Goal: Task Accomplishment & Management: Use online tool/utility

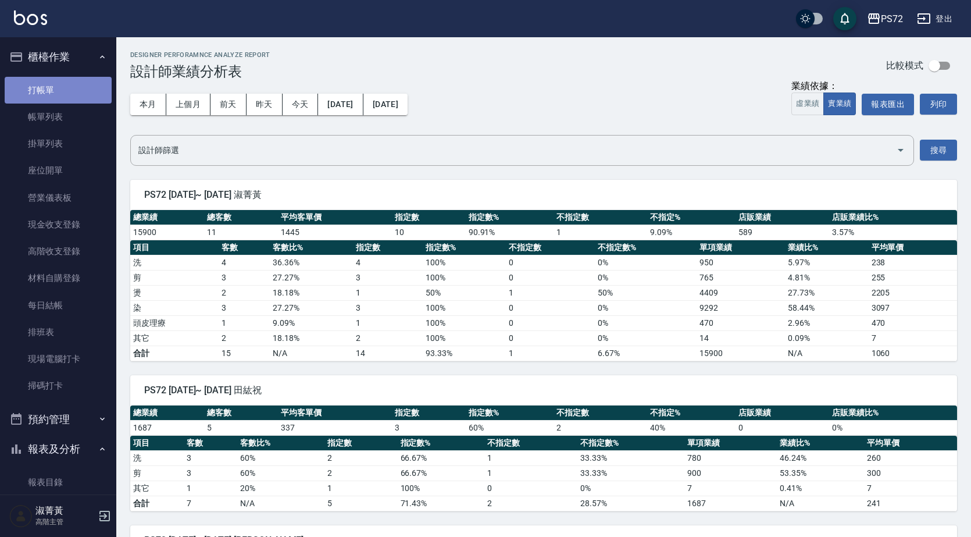
click at [69, 95] on link "打帳單" at bounding box center [58, 90] width 107 height 27
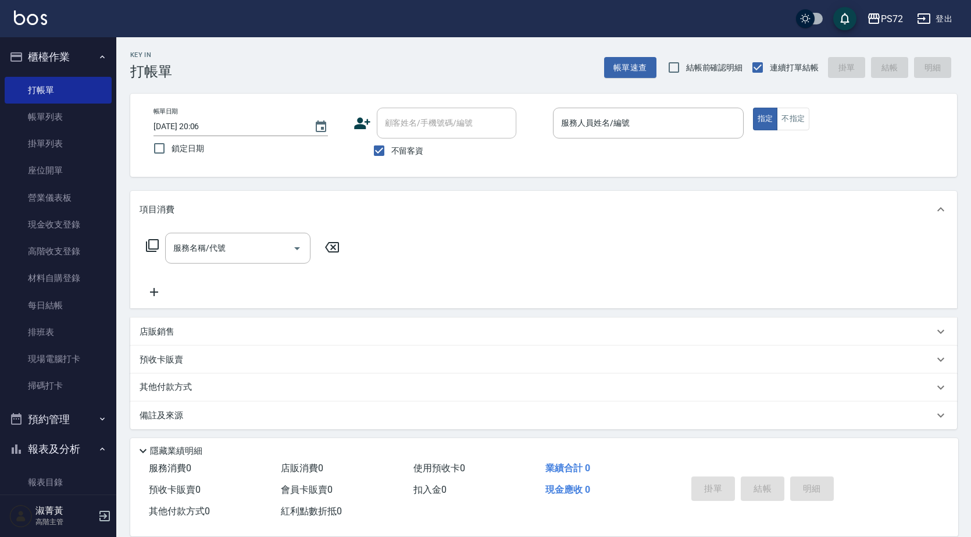
click at [399, 154] on span "不留客資" at bounding box center [407, 151] width 33 height 12
click at [391, 154] on input "不留客資" at bounding box center [379, 150] width 24 height 24
checkbox input "false"
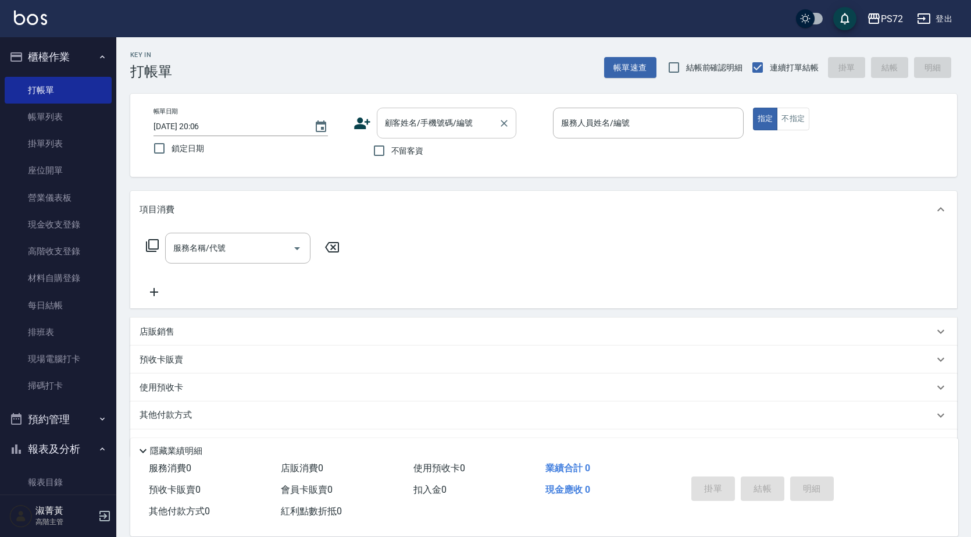
click at [422, 119] on div "顧客姓名/手機號碼/編號 顧客姓名/手機號碼/編號" at bounding box center [447, 123] width 140 height 31
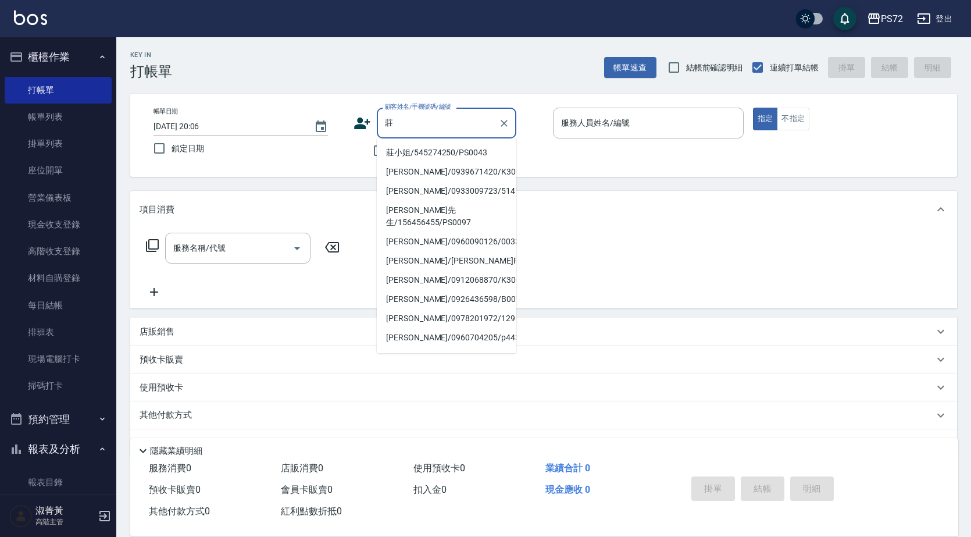
click at [445, 161] on li "莊小姐/545274250/PS0043" at bounding box center [447, 152] width 140 height 19
type input "莊小姐/545274250/PS0043"
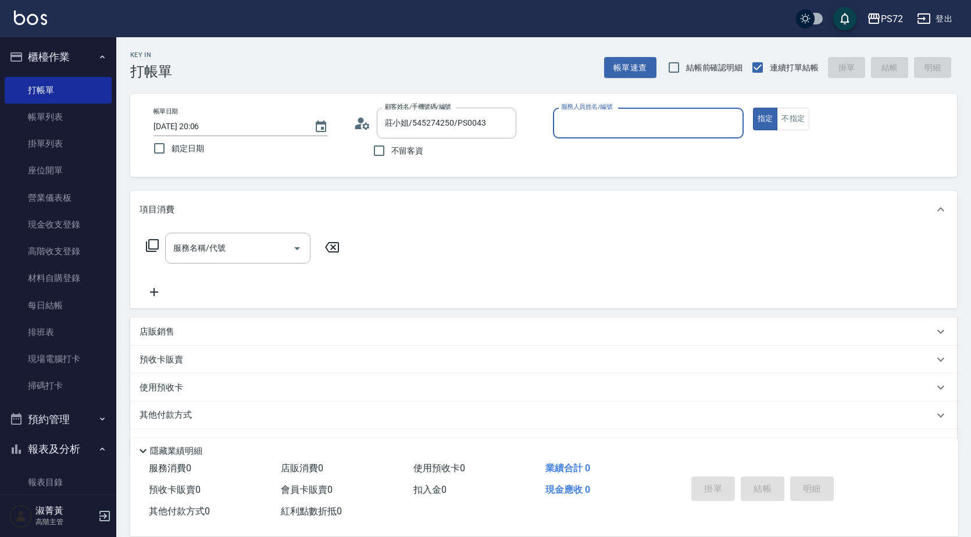
type input "kiwi-3"
click at [656, 121] on input "kiwi-3" at bounding box center [639, 123] width 163 height 20
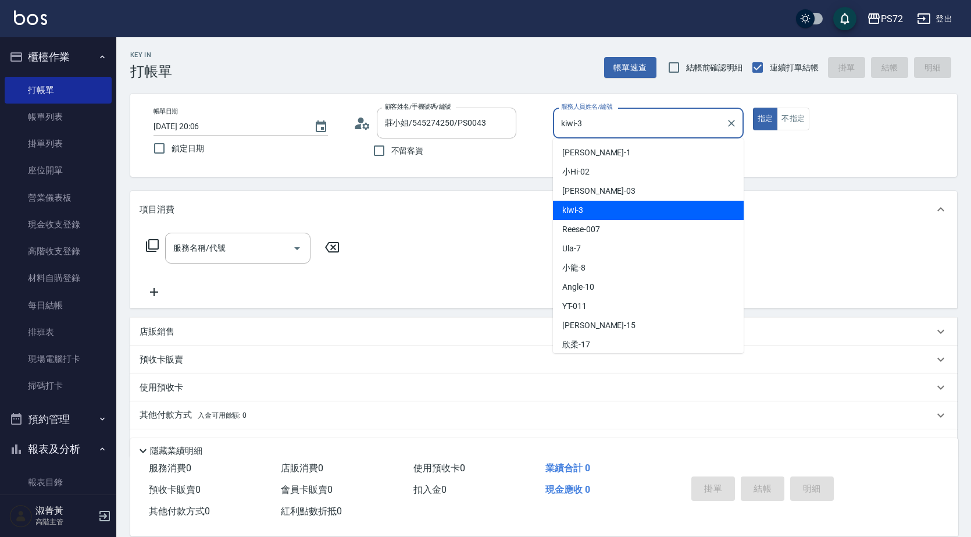
click at [812, 112] on div "指定 不指定" at bounding box center [848, 119] width 191 height 23
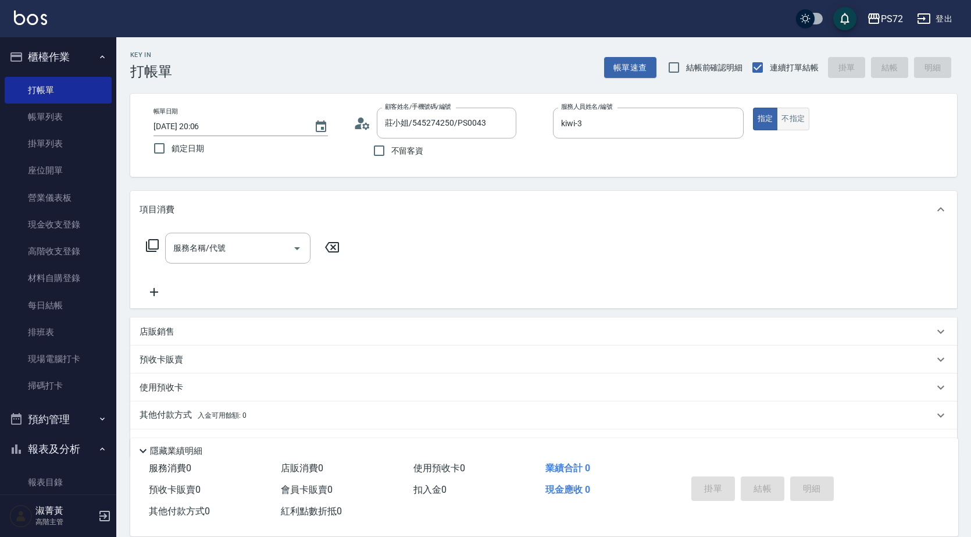
click at [806, 115] on button "不指定" at bounding box center [793, 119] width 33 height 23
click at [270, 248] on input "服務名稱/代號" at bounding box center [228, 248] width 117 height 20
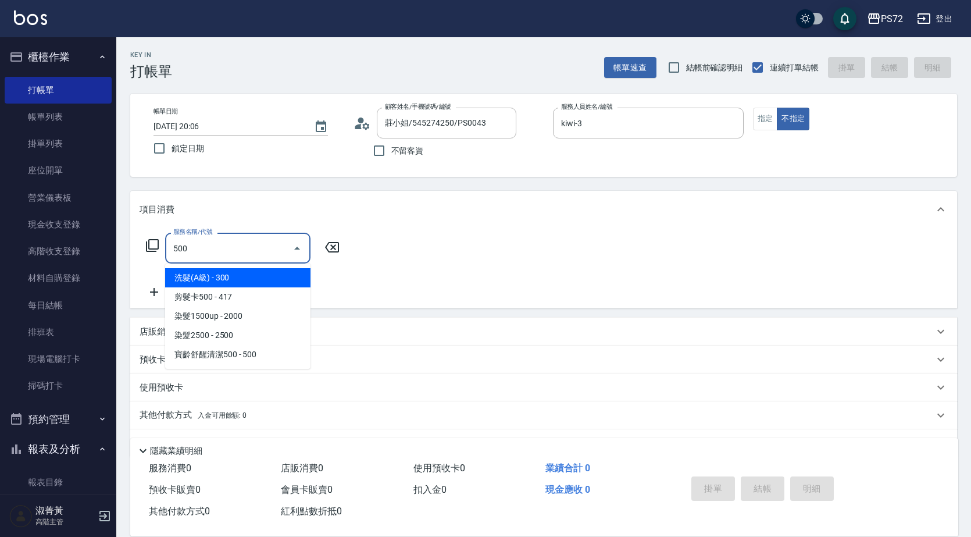
type input "洗髮(A級)(500)"
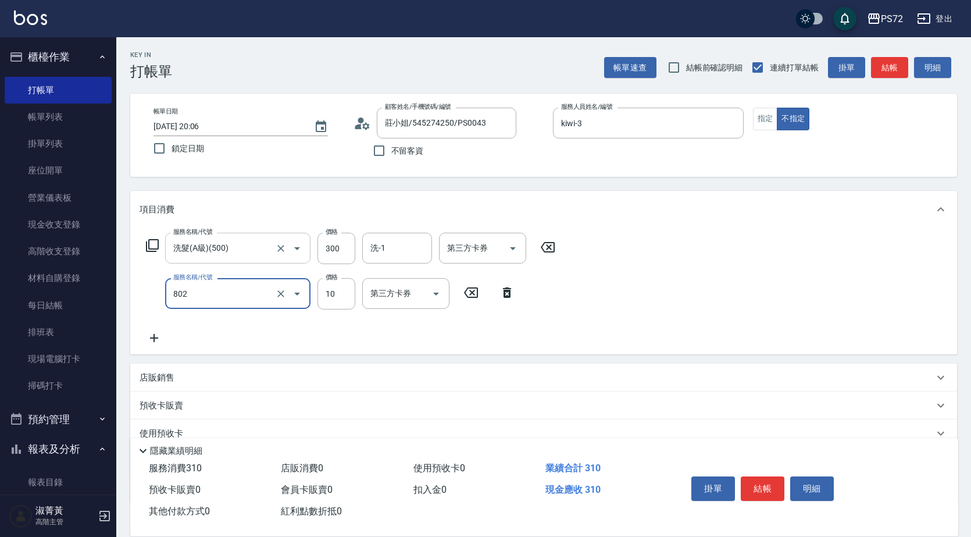
type input "潤絲(802)"
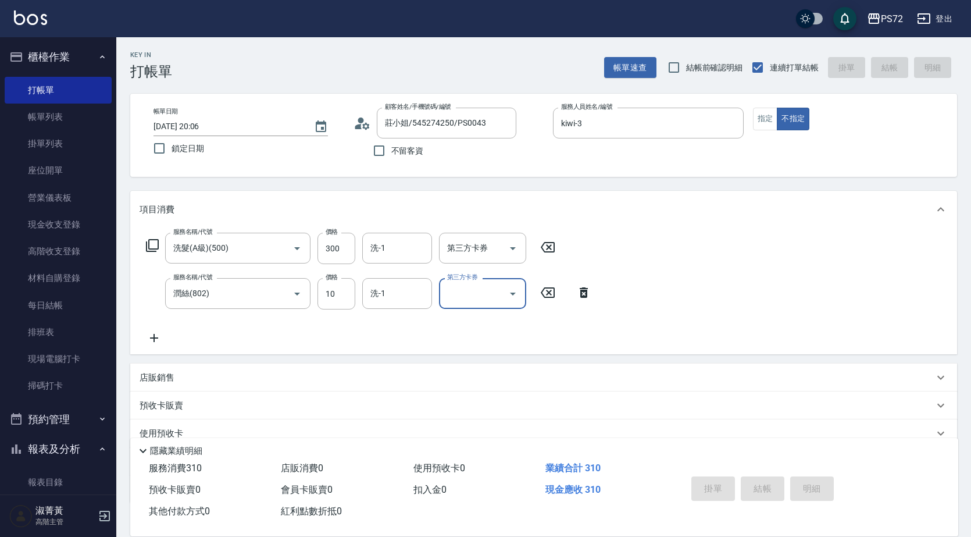
type input "[DATE] 20:07"
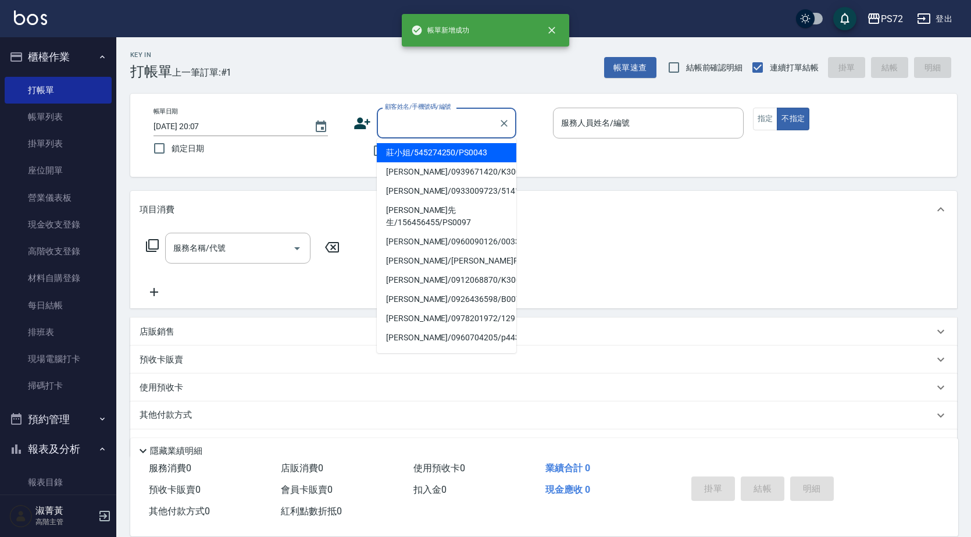
click at [404, 115] on input "顧客姓名/手機號碼/編號" at bounding box center [438, 123] width 112 height 20
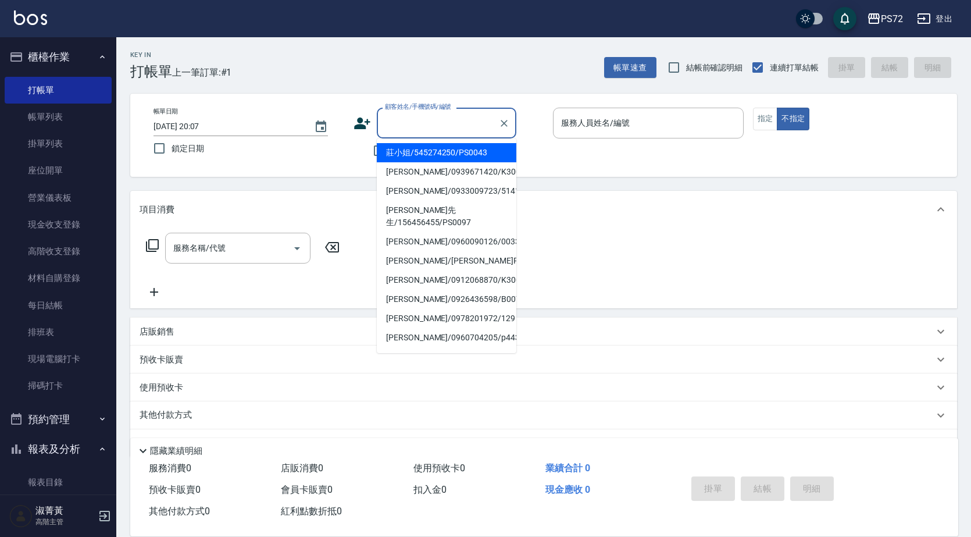
drag, startPoint x: 519, startPoint y: 126, endPoint x: 495, endPoint y: 109, distance: 28.9
click at [514, 124] on div "顧客姓名/手機號碼/編號 顧客姓名/手機號碼/編號" at bounding box center [449, 123] width 191 height 31
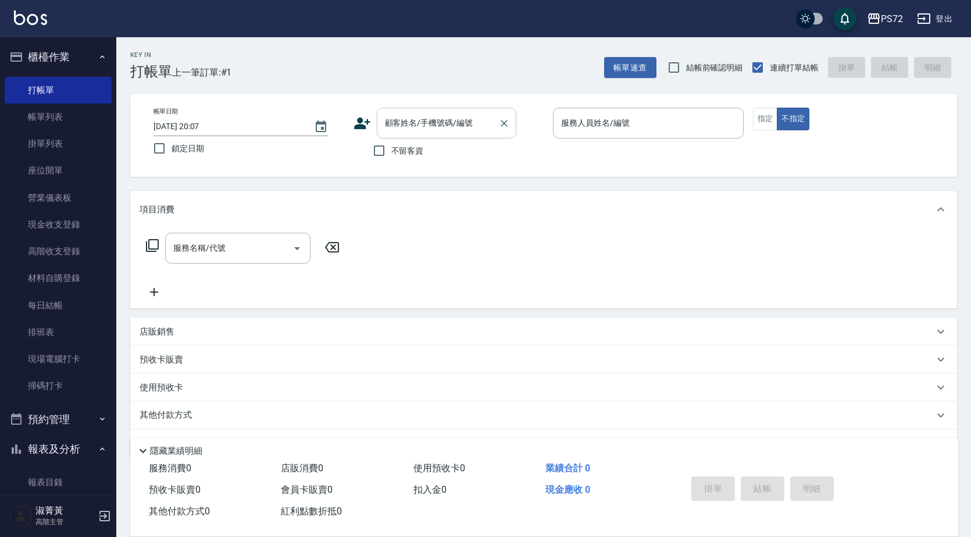
click at [496, 109] on div at bounding box center [503, 123] width 15 height 31
click at [505, 115] on button "Clear" at bounding box center [504, 123] width 16 height 16
click at [454, 112] on div "顧客姓名/手機號碼/編號" at bounding box center [447, 123] width 140 height 31
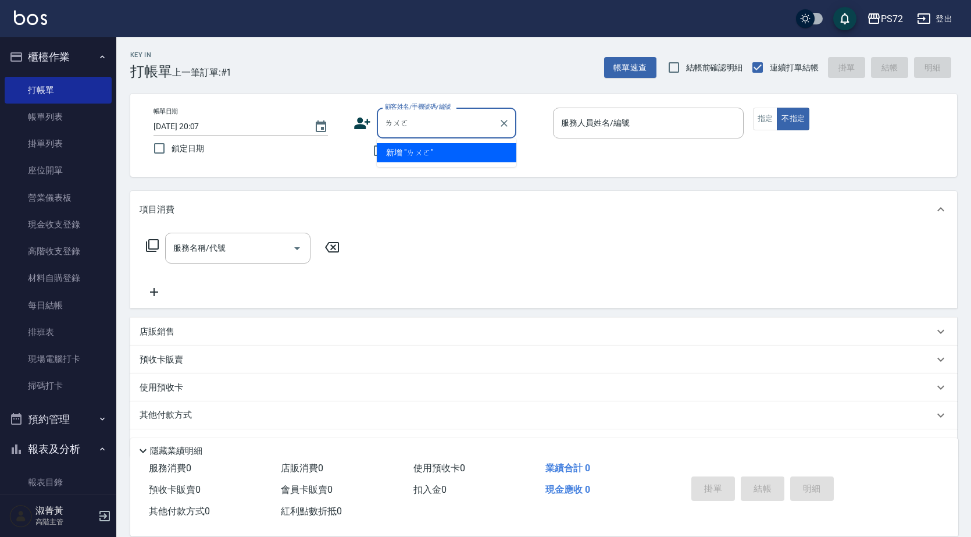
type input "羅"
type input "裕"
click at [406, 128] on input "顧客姓名/手機號碼/編號" at bounding box center [438, 123] width 112 height 20
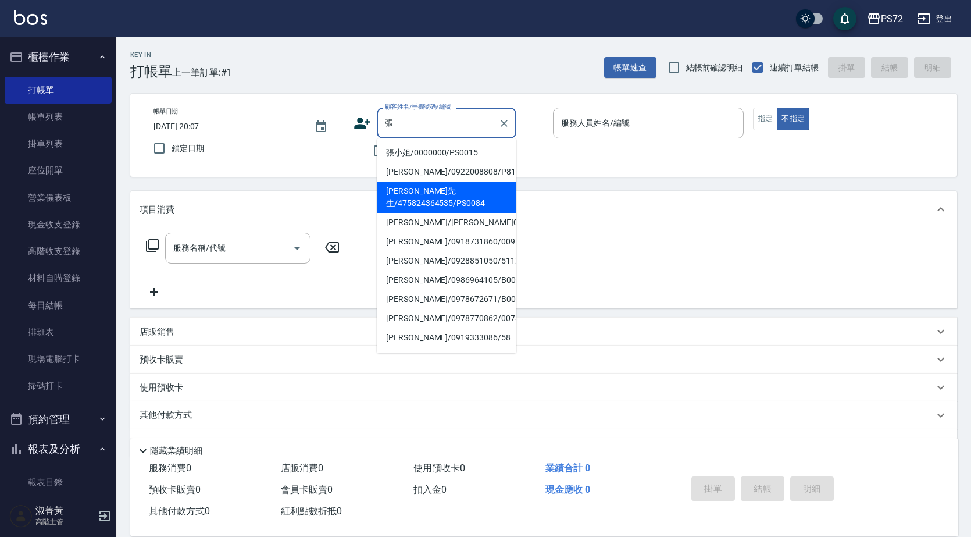
click at [461, 190] on li "[PERSON_NAME]先生/475824364535/PS0084" at bounding box center [447, 196] width 140 height 31
type input "[PERSON_NAME]先生/475824364535/PS0084"
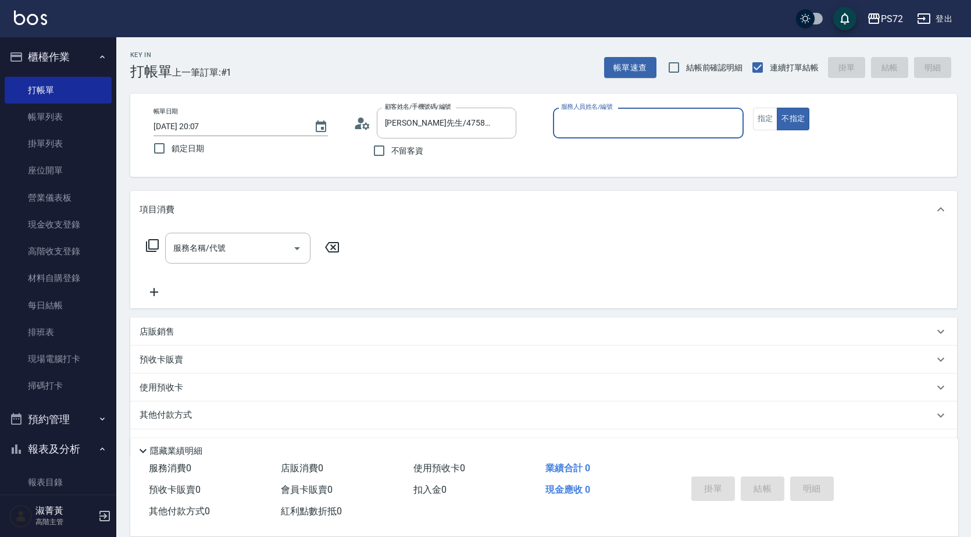
type input "kiwi-3"
click at [613, 117] on input "kiwi-3" at bounding box center [639, 123] width 163 height 20
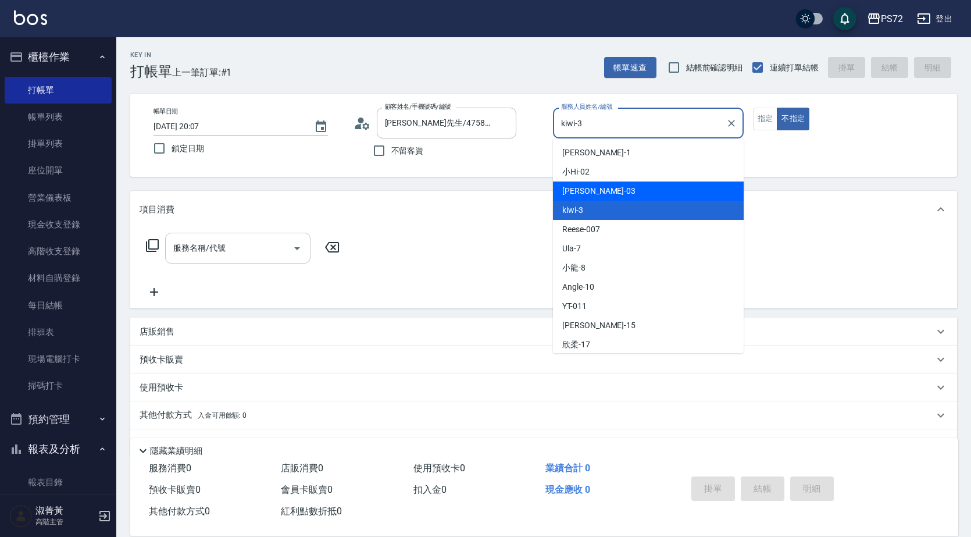
click at [242, 256] on input "服務名稱/代號" at bounding box center [228, 248] width 117 height 20
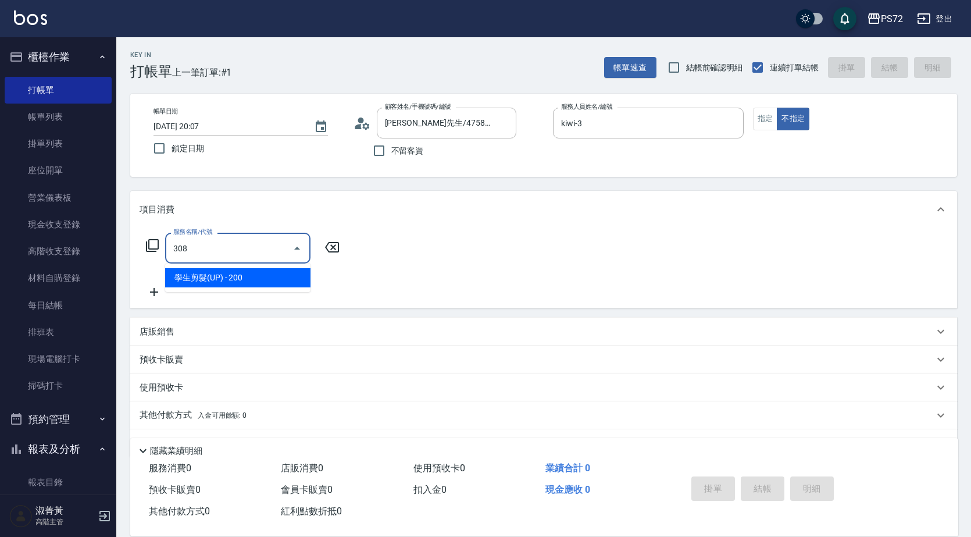
type input "學生剪髮(UP)(308)"
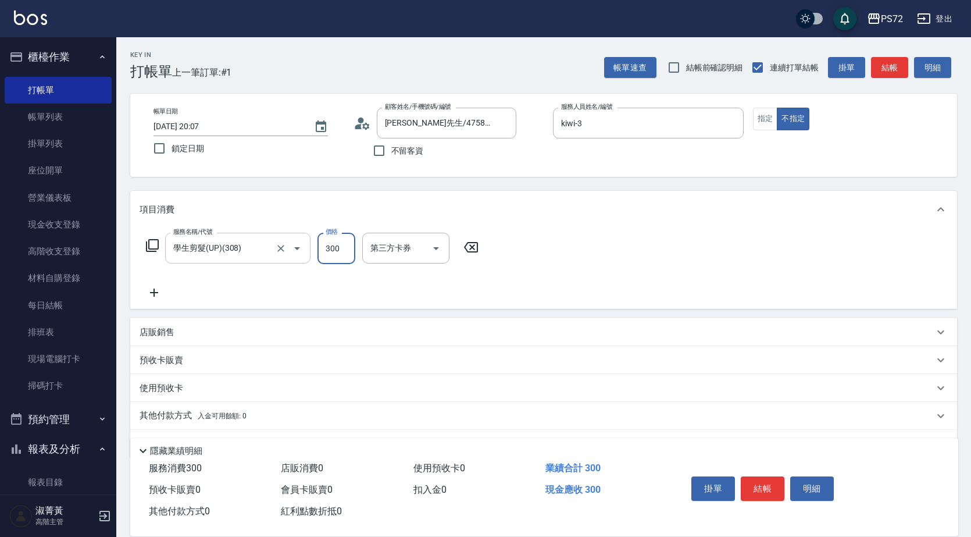
type input "300"
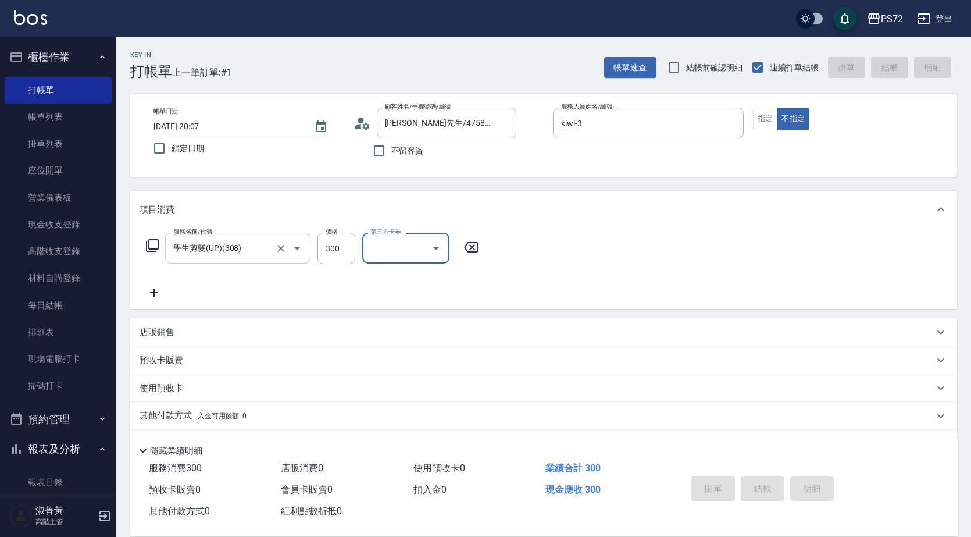
type input "[DATE] 20:08"
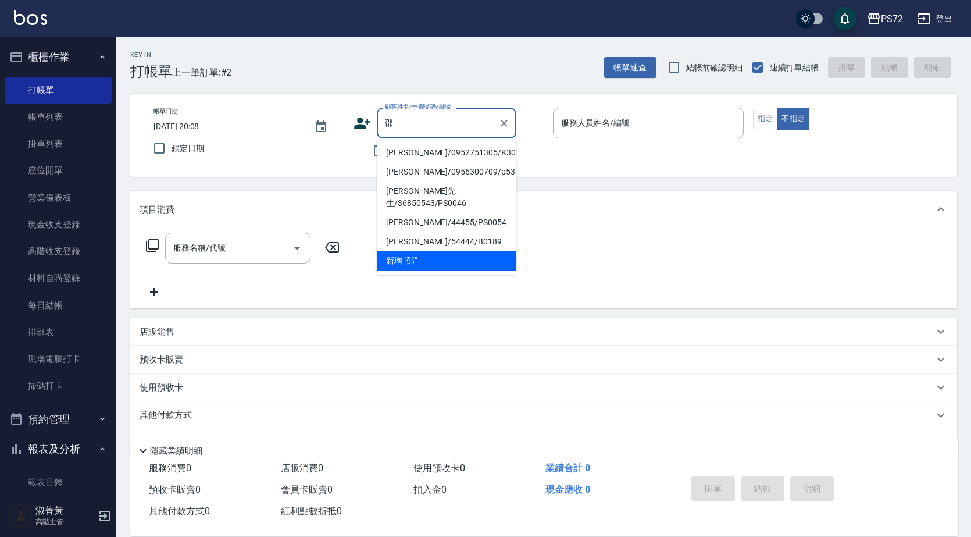
click at [438, 158] on li "[PERSON_NAME]/0952751305/K30049" at bounding box center [447, 152] width 140 height 19
type input "[PERSON_NAME]/0952751305/K30049"
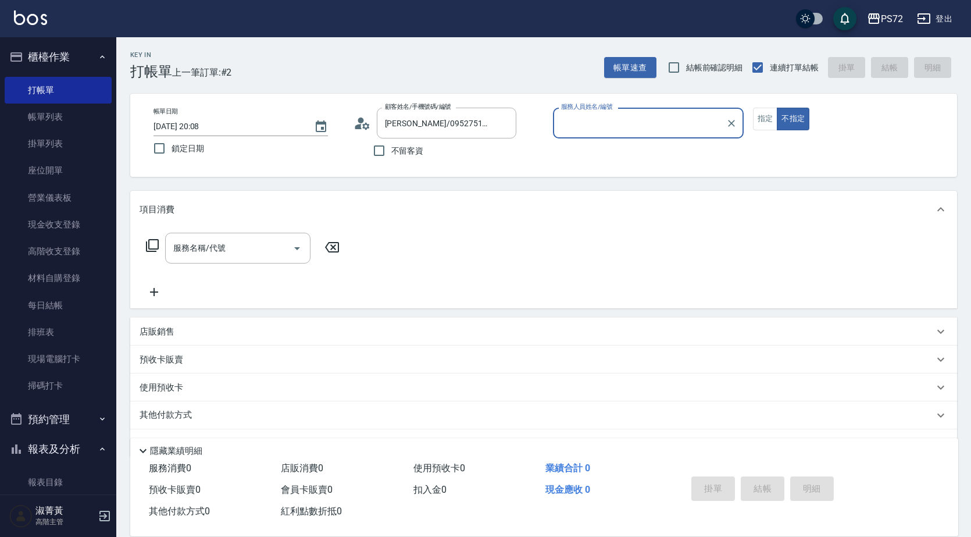
type input "kiwi-3"
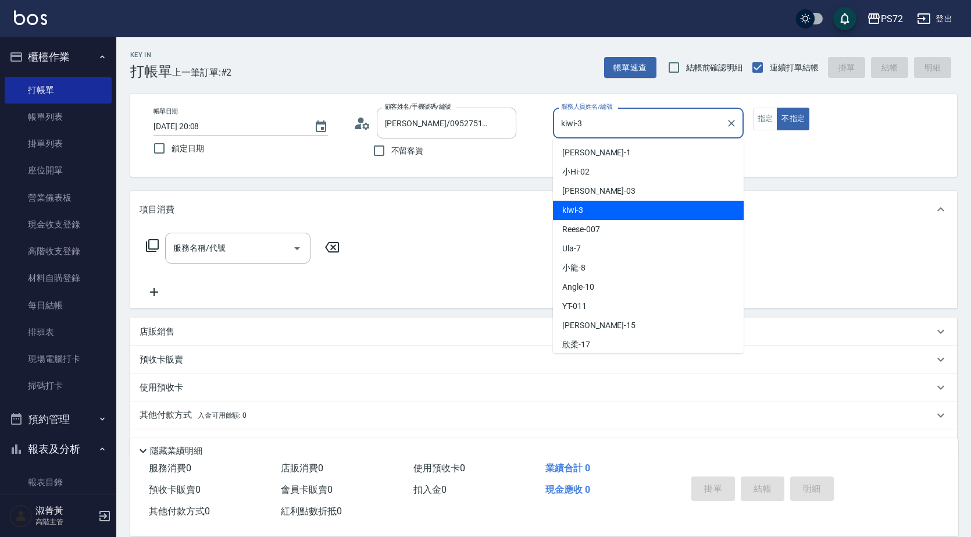
click at [590, 128] on input "kiwi-3" at bounding box center [639, 123] width 163 height 20
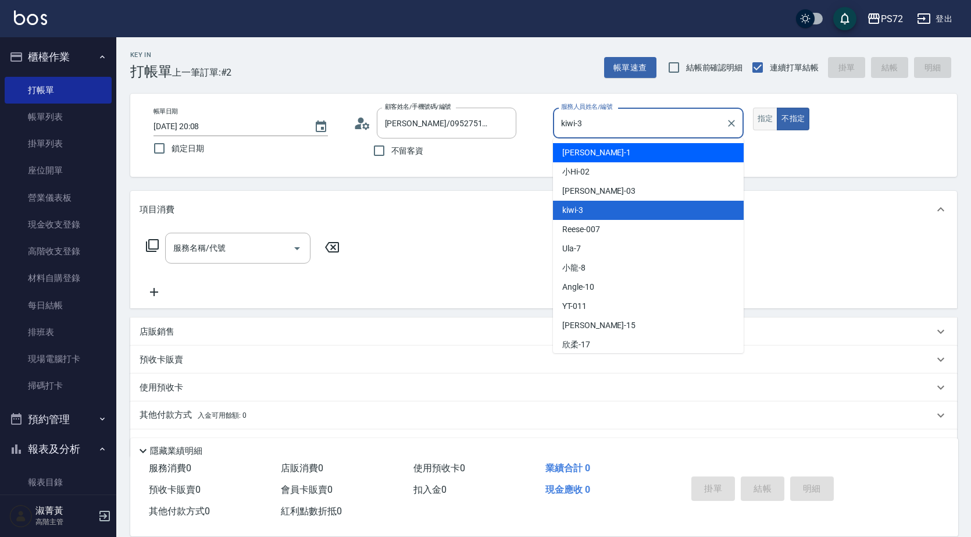
click at [760, 116] on button "指定" at bounding box center [765, 119] width 25 height 23
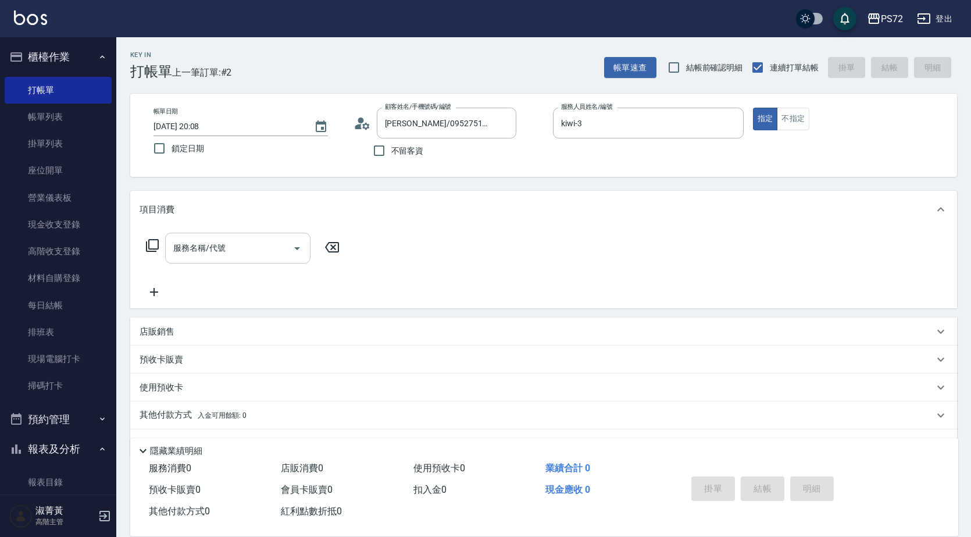
click at [230, 248] on input "服務名稱/代號" at bounding box center [228, 248] width 117 height 20
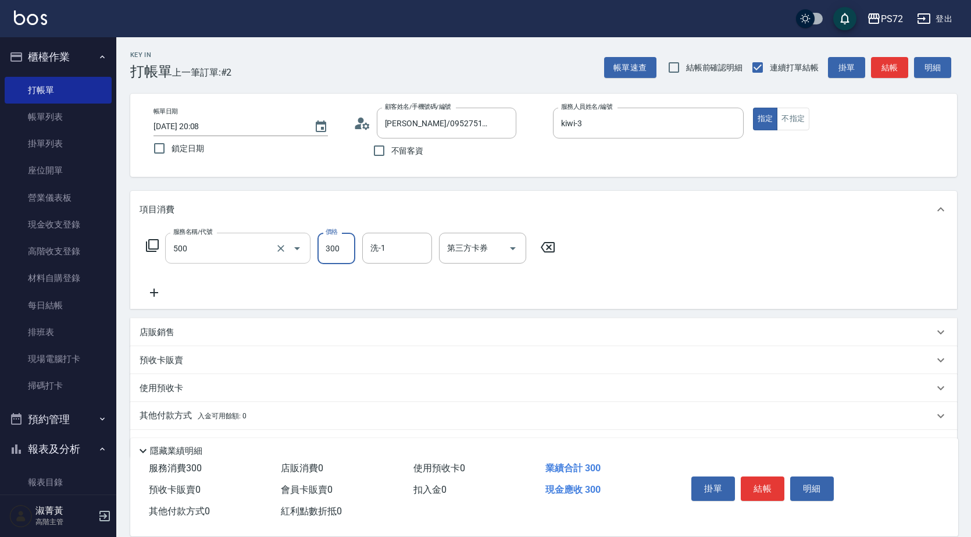
type input "洗髮(A級)(500)"
type input "[PERSON_NAME]-18"
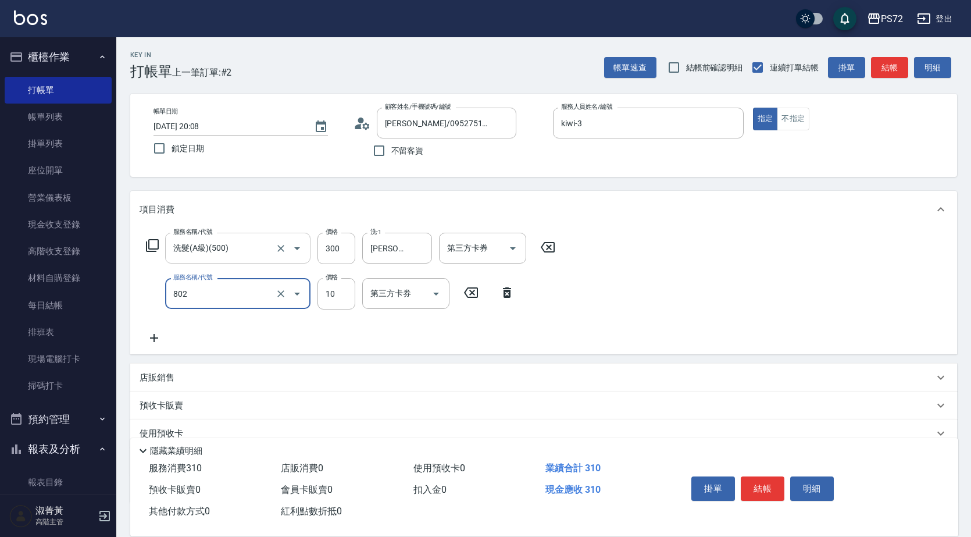
type input "潤絲(802)"
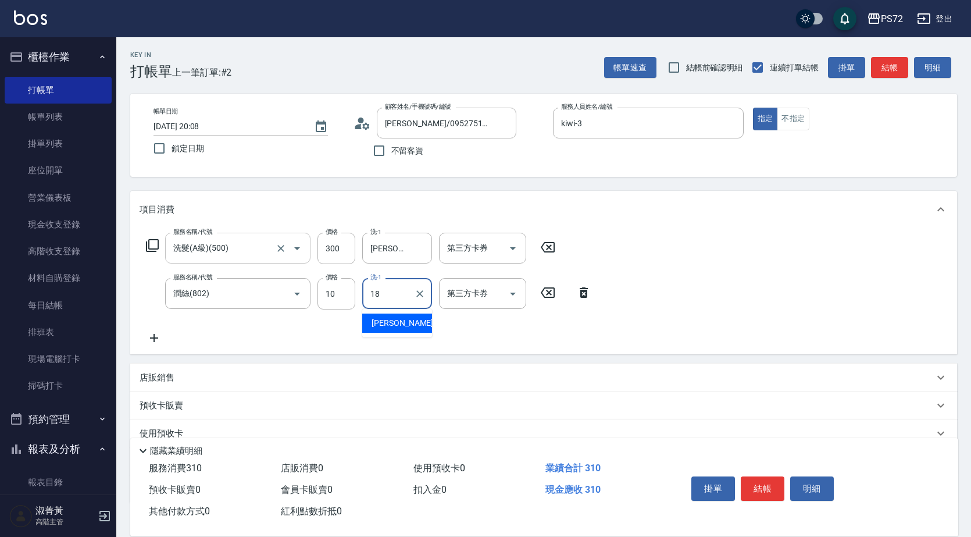
type input "[PERSON_NAME]-18"
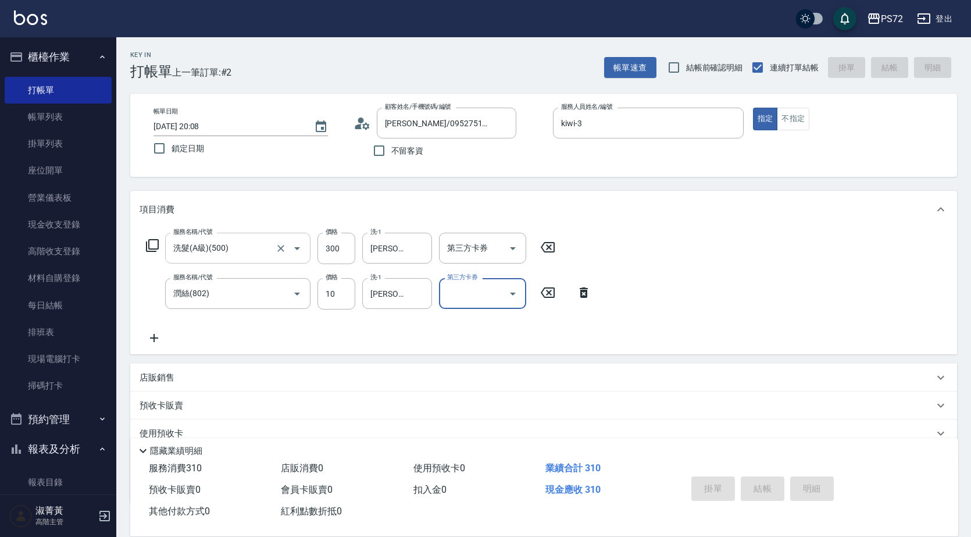
type input "[DATE] 20:09"
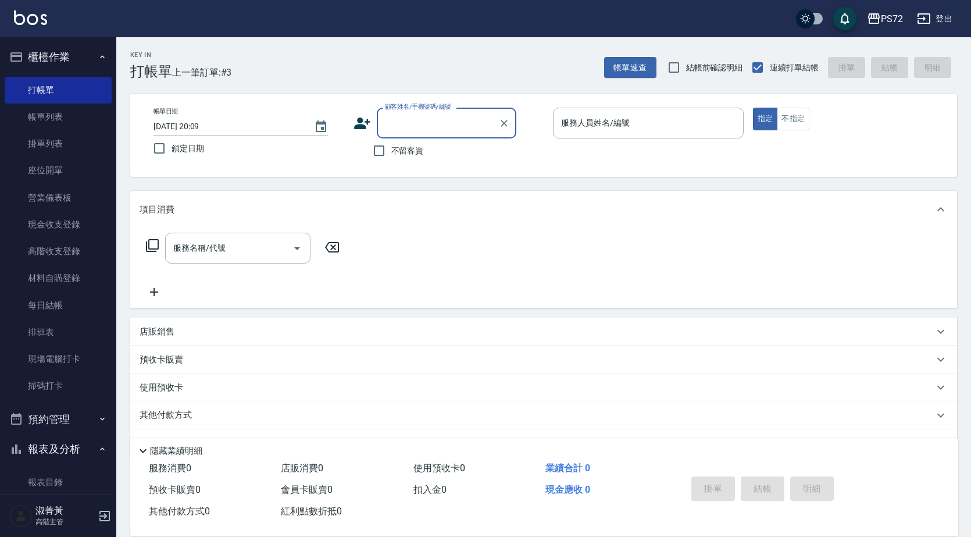
click at [409, 130] on input "顧客姓名/手機號碼/編號" at bounding box center [438, 123] width 112 height 20
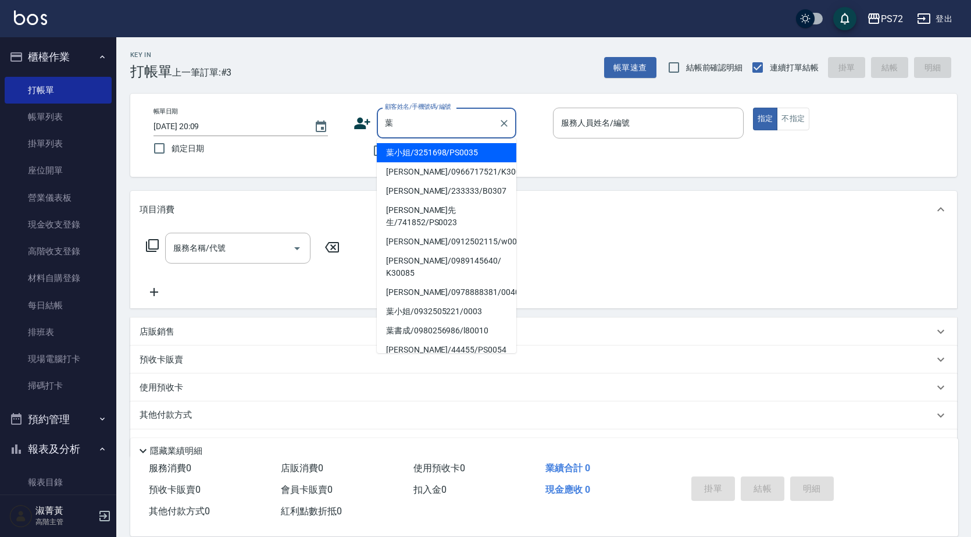
click at [481, 160] on li "葉小姐/3251698/PS0035" at bounding box center [447, 152] width 140 height 19
type input "葉小姐/3251698/PS0035"
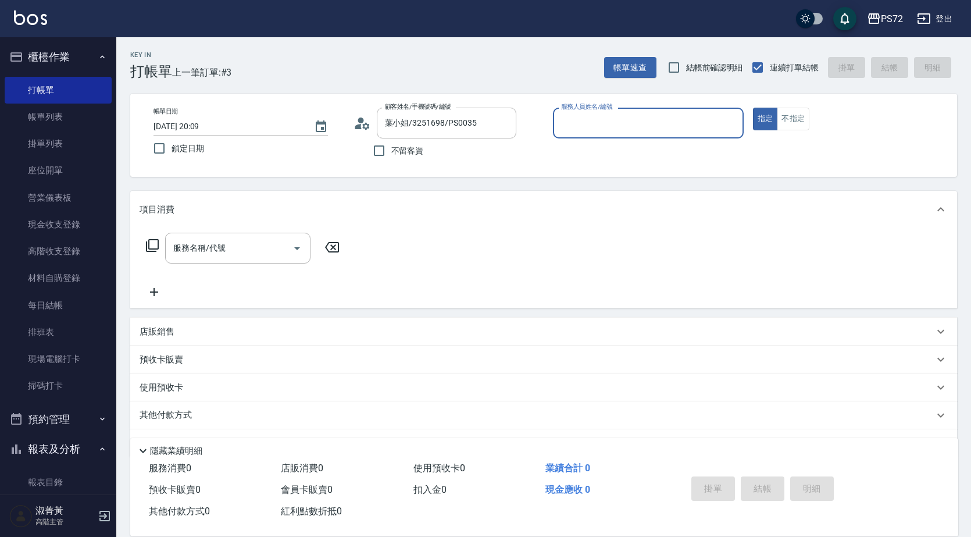
type input "kiwi-3"
click at [600, 121] on input "kiwi-3" at bounding box center [639, 123] width 163 height 20
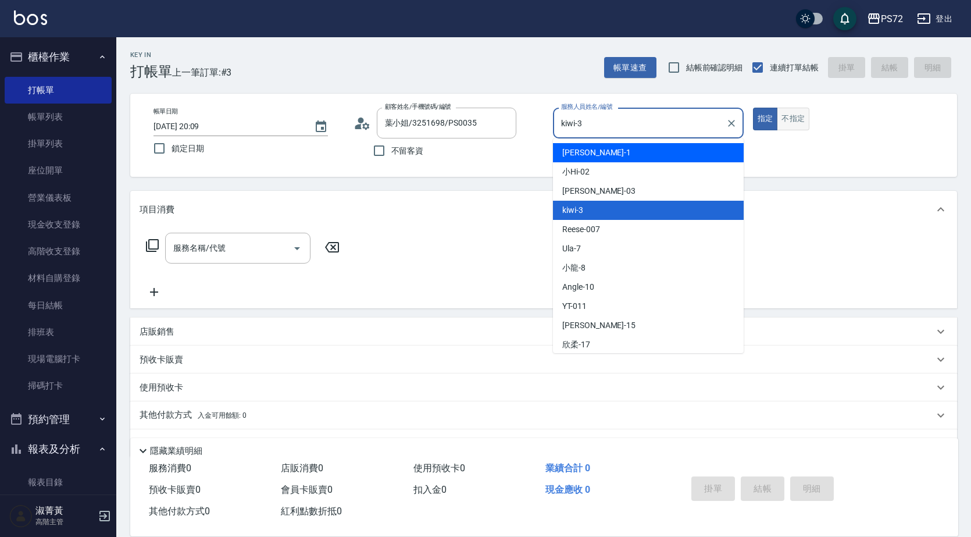
click at [800, 113] on button "不指定" at bounding box center [793, 119] width 33 height 23
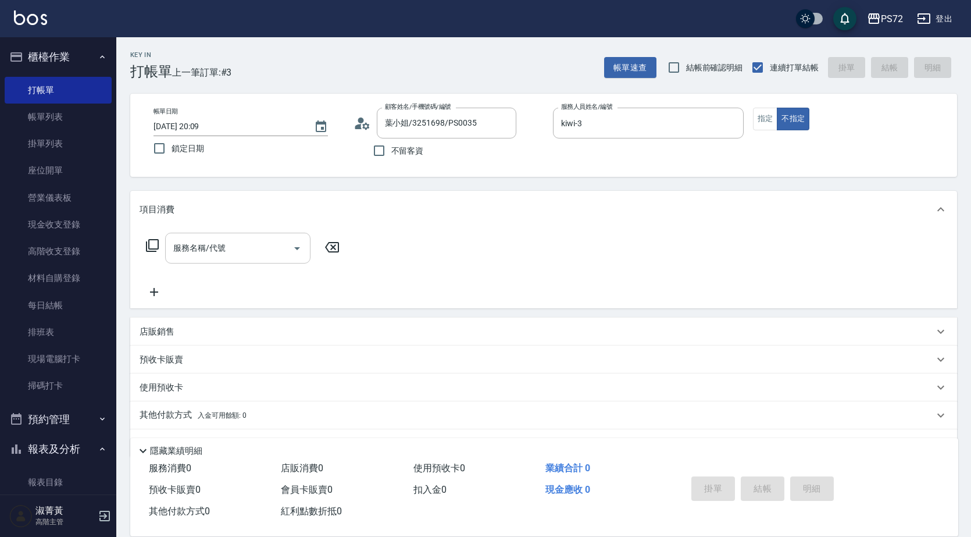
click at [263, 249] on input "服務名稱/代號" at bounding box center [228, 248] width 117 height 20
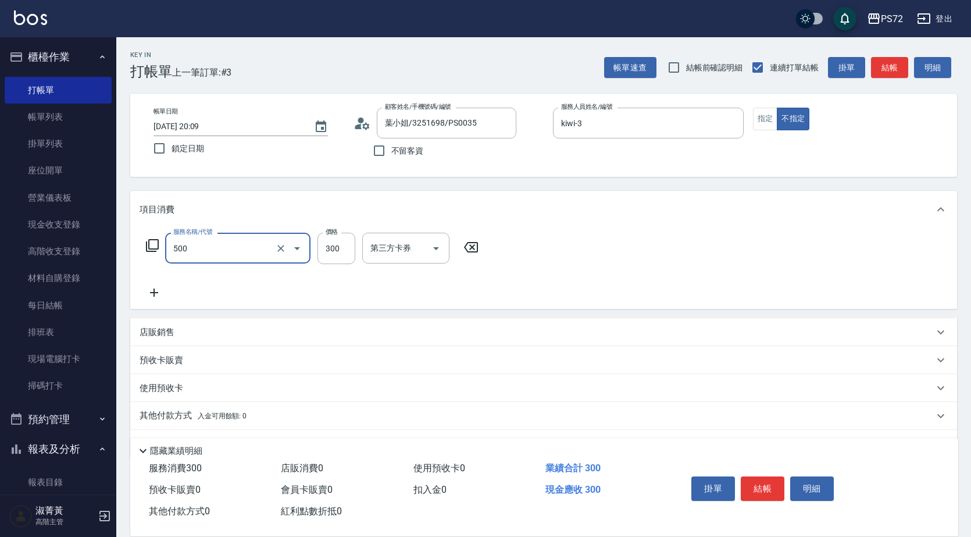
type input "洗髮(A級)(500)"
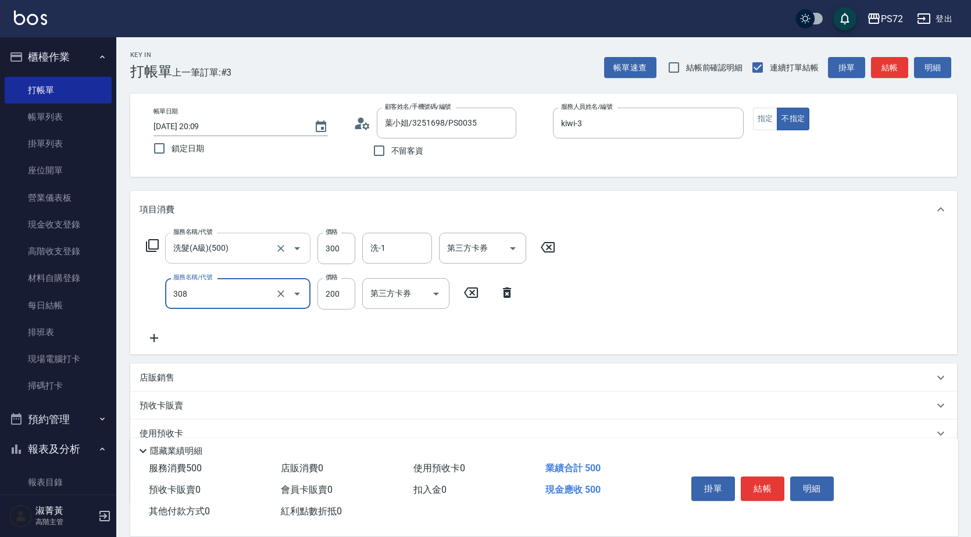
type input "學生剪髮(UP)(308)"
type input "350"
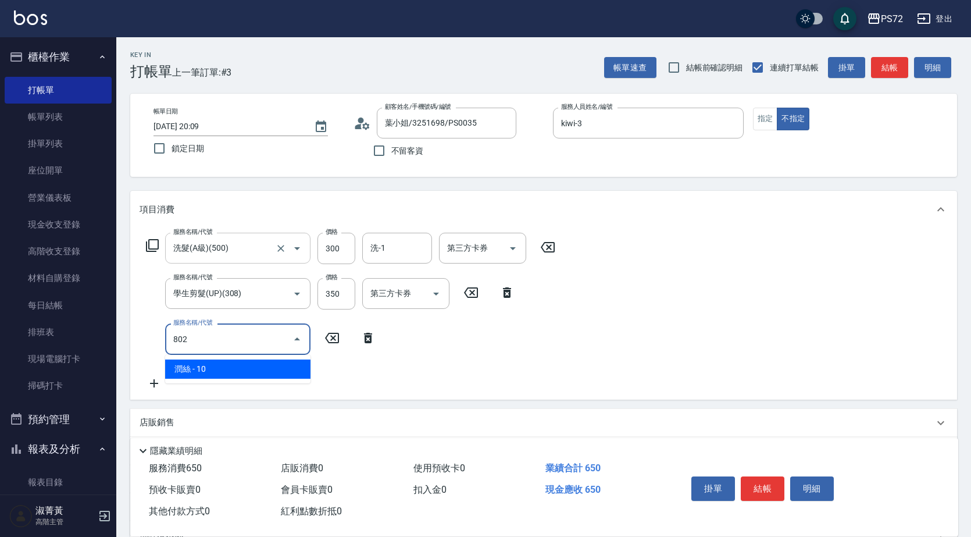
type input "潤絲(802)"
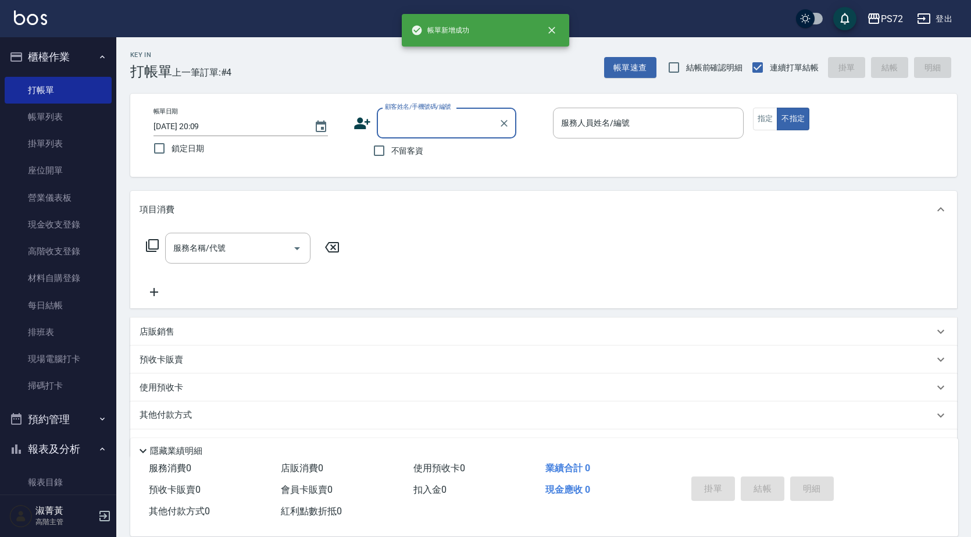
click at [402, 131] on input "顧客姓名/手機號碼/編號" at bounding box center [438, 123] width 112 height 20
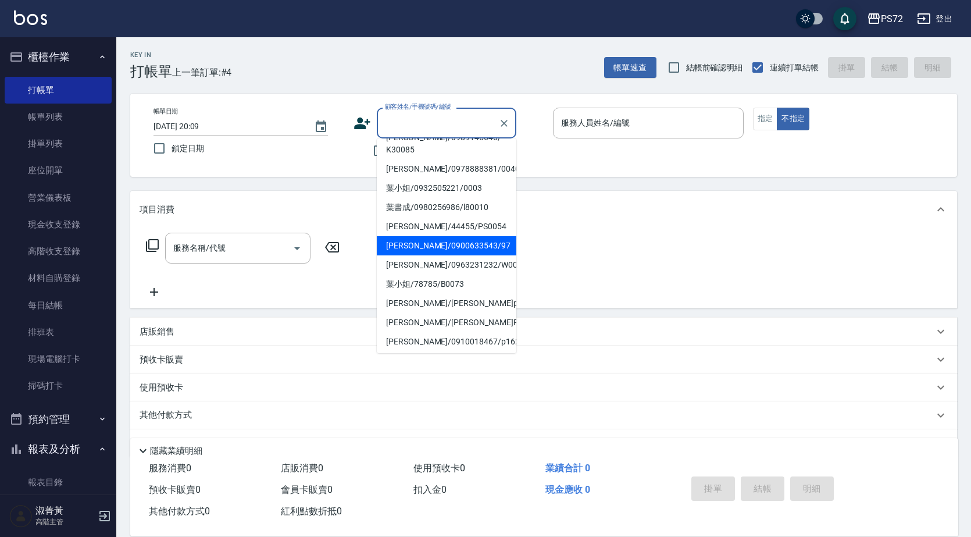
scroll to position [179, 0]
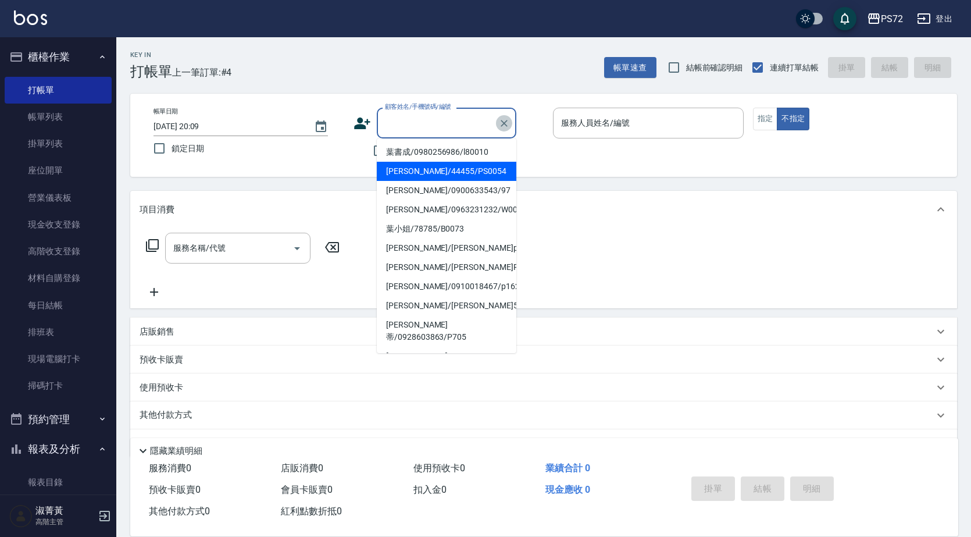
click at [506, 121] on icon "Clear" at bounding box center [504, 123] width 12 height 12
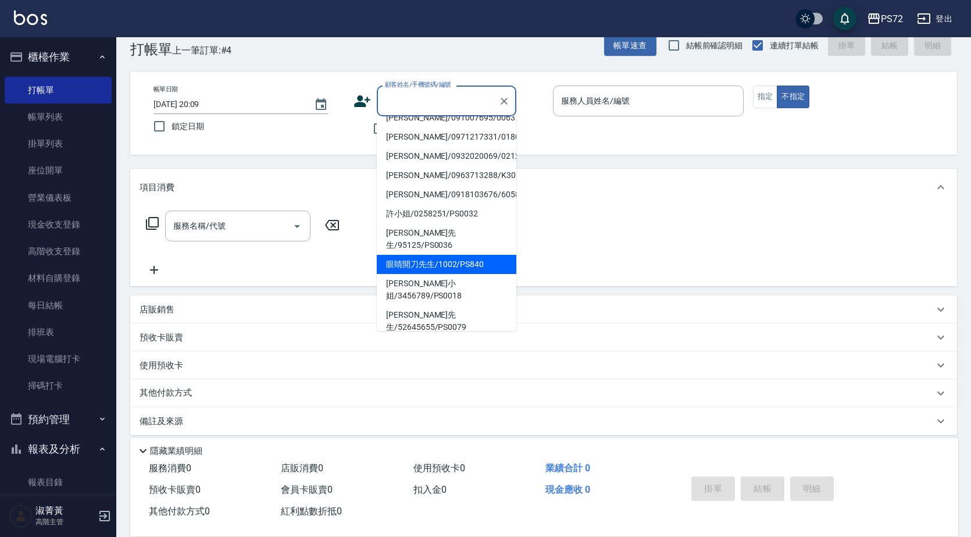
scroll to position [32, 0]
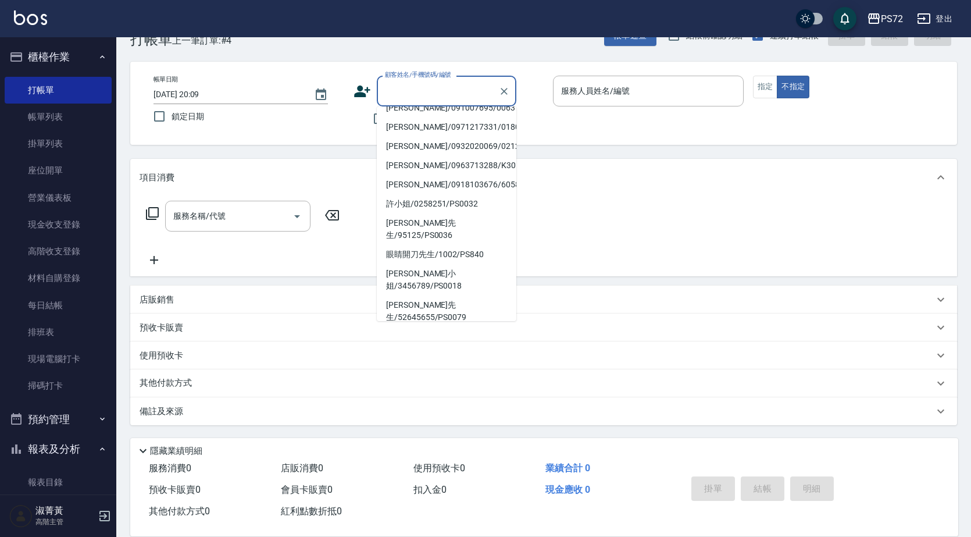
click at [431, 346] on li "王小姐/王小姐p573/p573" at bounding box center [447, 355] width 140 height 19
type input "王小姐/王小姐p573/p573"
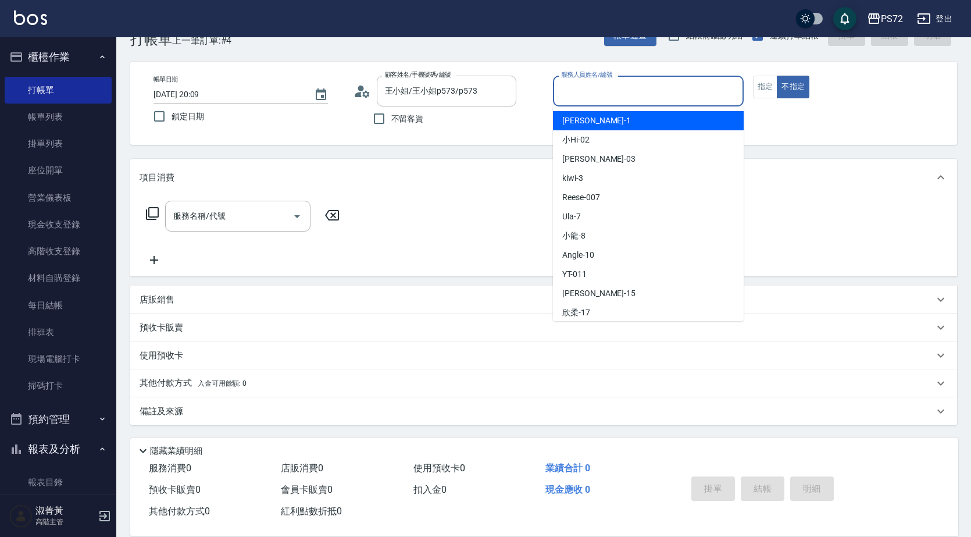
click at [600, 98] on input "服務人員姓名/編號" at bounding box center [648, 91] width 180 height 20
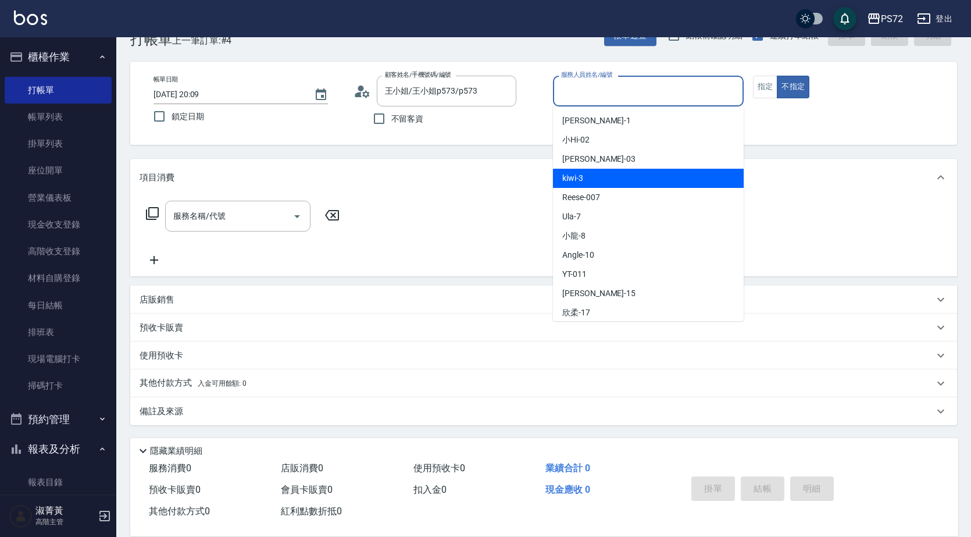
click at [600, 173] on div "kiwi -3" at bounding box center [648, 178] width 191 height 19
type input "kiwi-3"
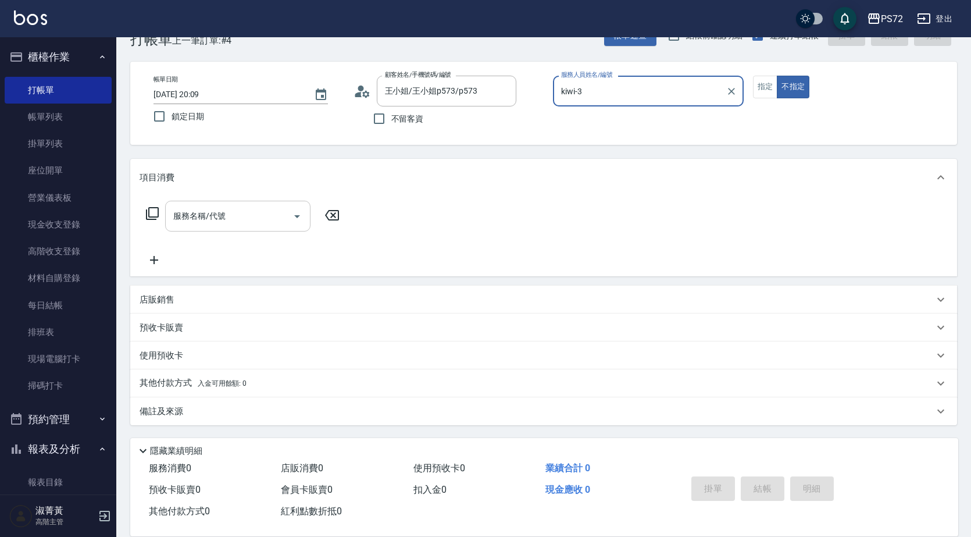
click at [258, 205] on div "服務名稱/代號" at bounding box center [237, 216] width 145 height 31
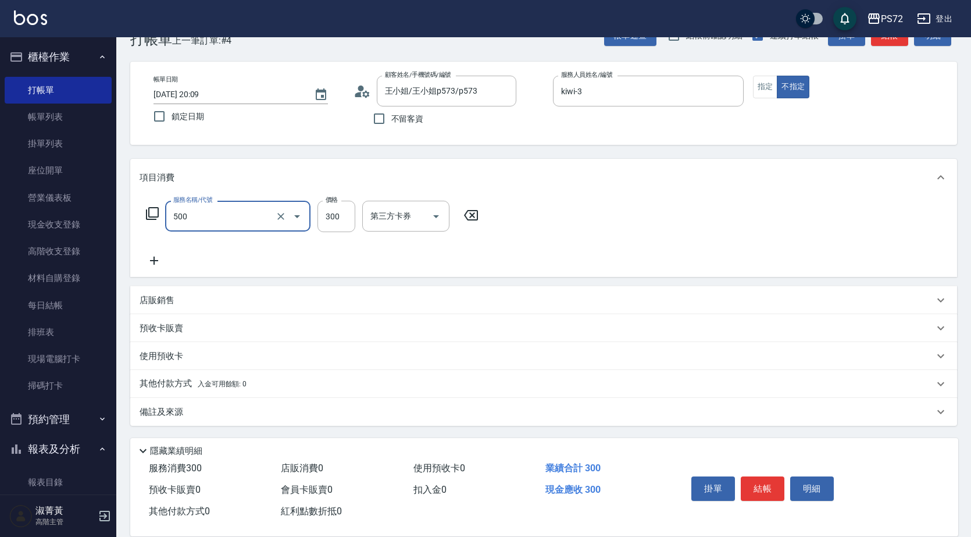
type input "洗髮(A級)(500)"
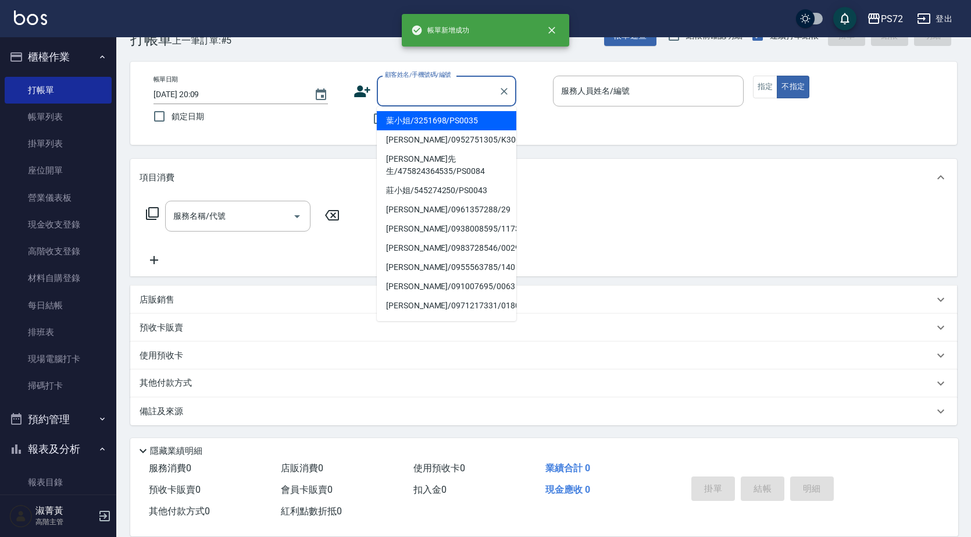
click at [390, 98] on input "顧客姓名/手機號碼/編號" at bounding box center [438, 91] width 112 height 20
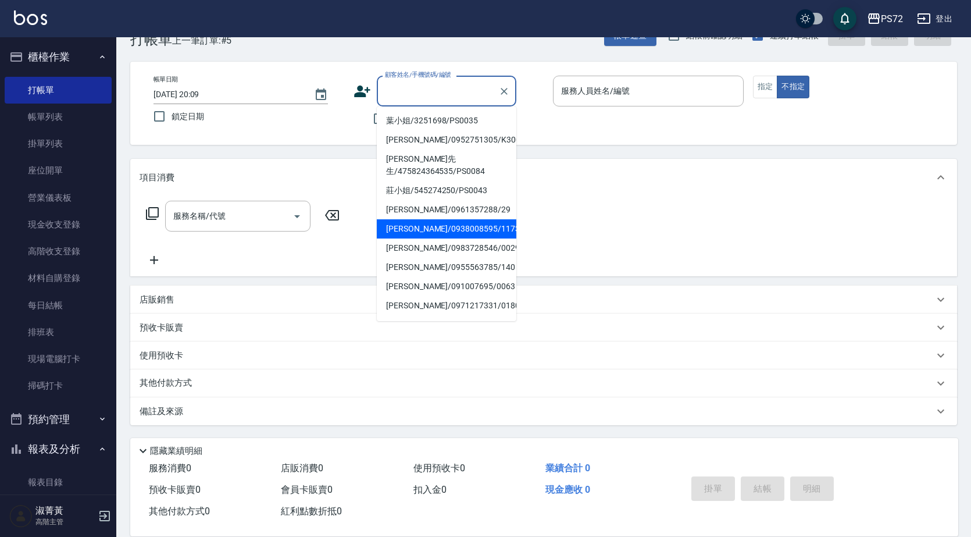
scroll to position [179, 0]
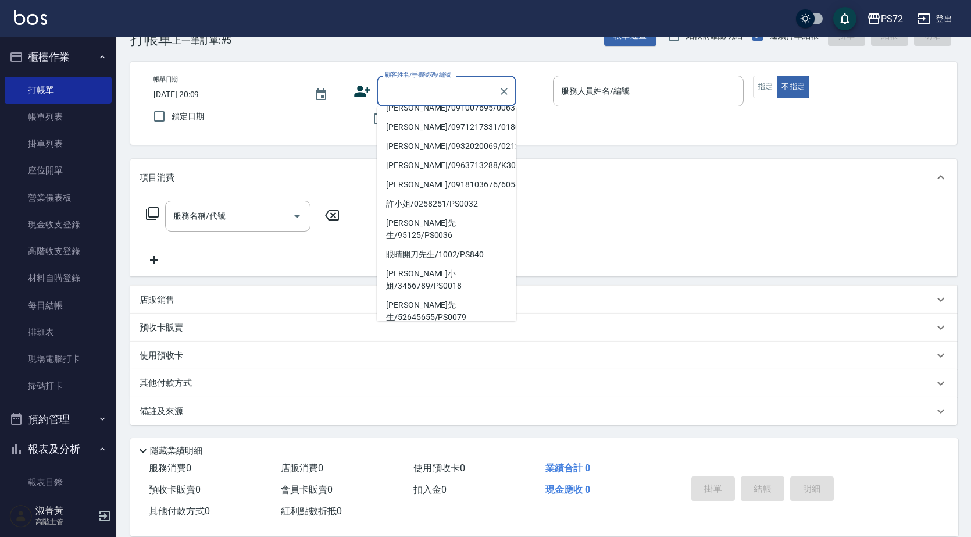
click at [421, 327] on li "[PERSON_NAME]/82562/B0105" at bounding box center [447, 336] width 140 height 19
type input "[PERSON_NAME]/82562/B0105"
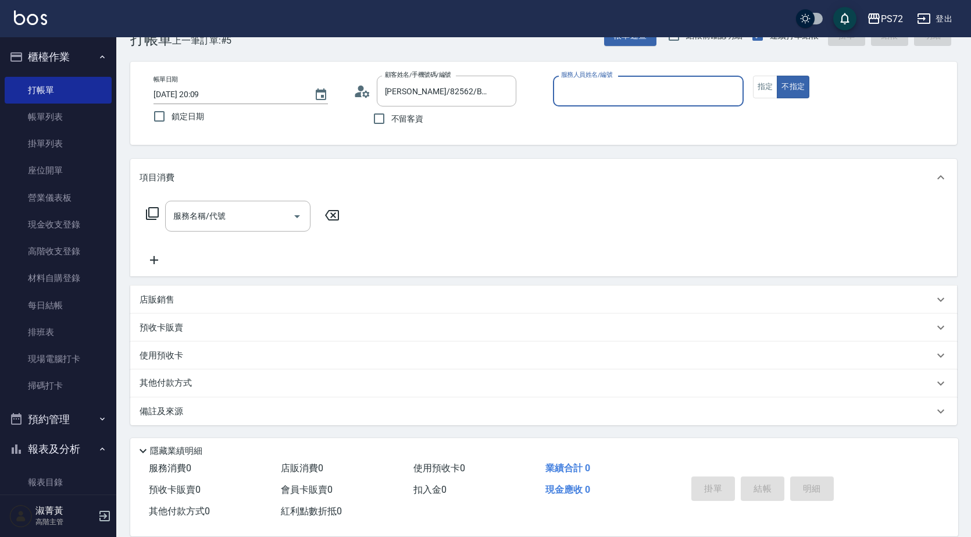
type input "小Hi-02"
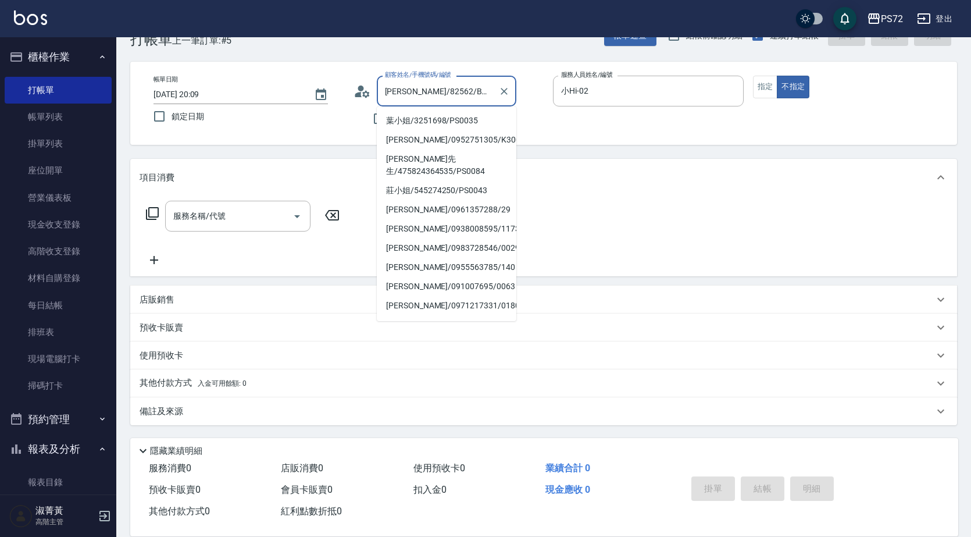
scroll to position [155, 0]
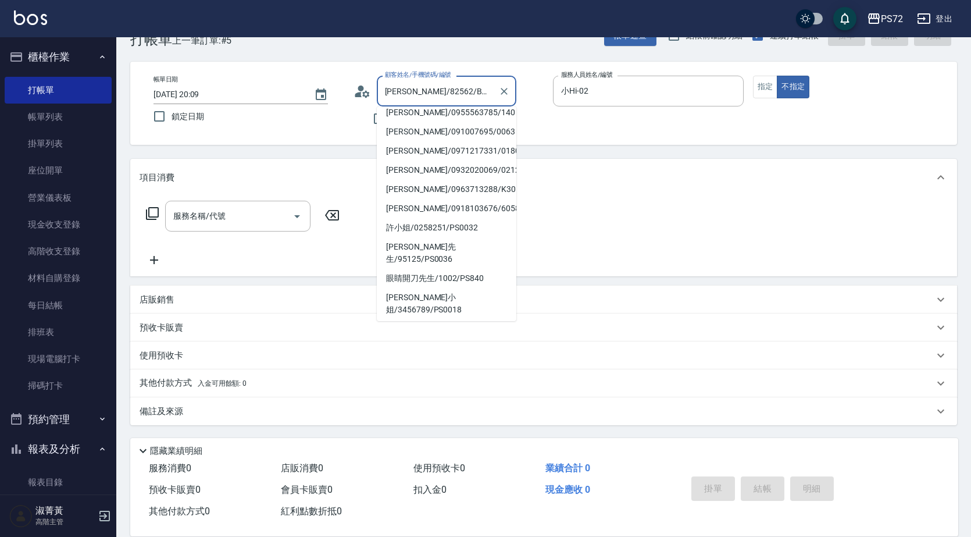
drag, startPoint x: 458, startPoint y: 95, endPoint x: 392, endPoint y: 98, distance: 65.8
click at [392, 98] on input "[PERSON_NAME]/82562/B0105" at bounding box center [438, 91] width 112 height 20
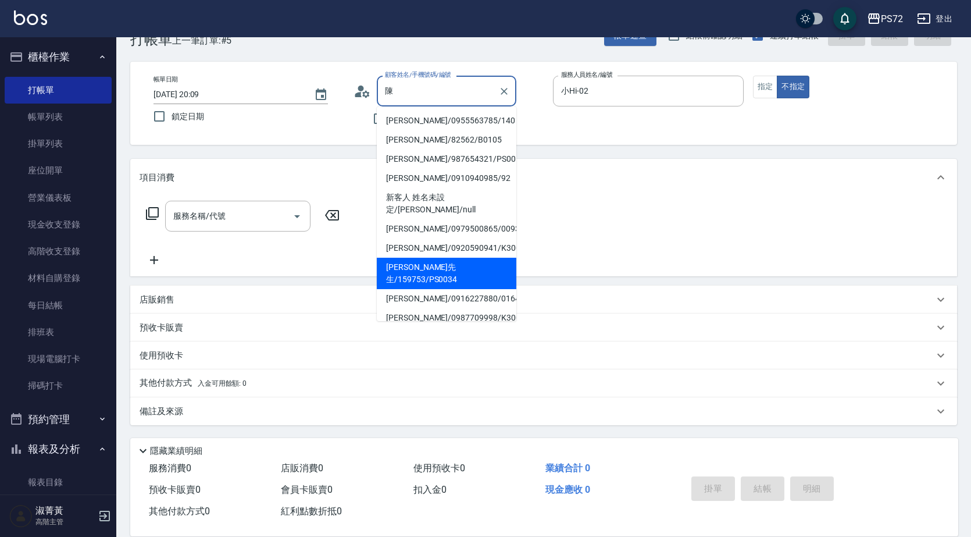
click at [461, 258] on li "[PERSON_NAME]先生/159753/PS0034" at bounding box center [447, 273] width 140 height 31
type input "[PERSON_NAME]先生/159753/PS0034"
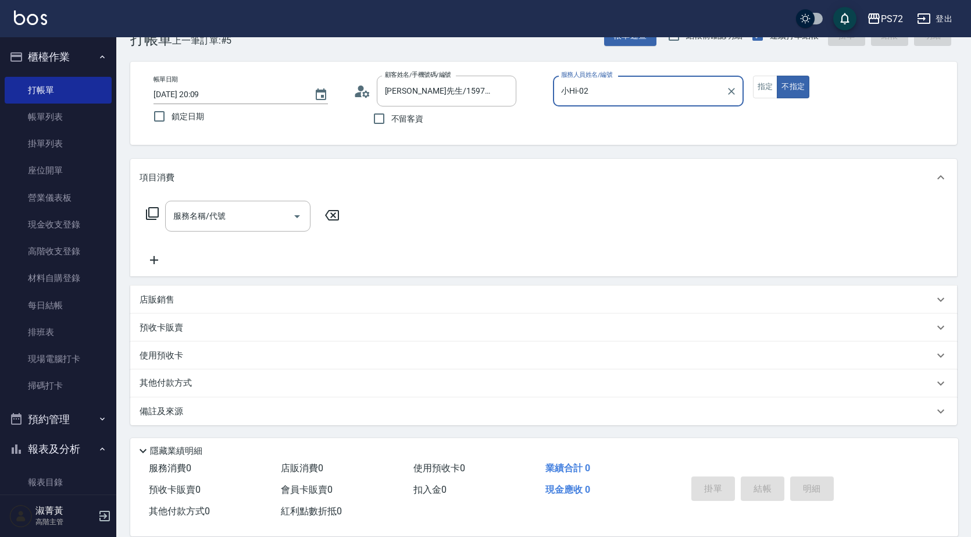
type input "kiwi-3"
click at [198, 217] on input "服務名稱/代號" at bounding box center [228, 216] width 117 height 20
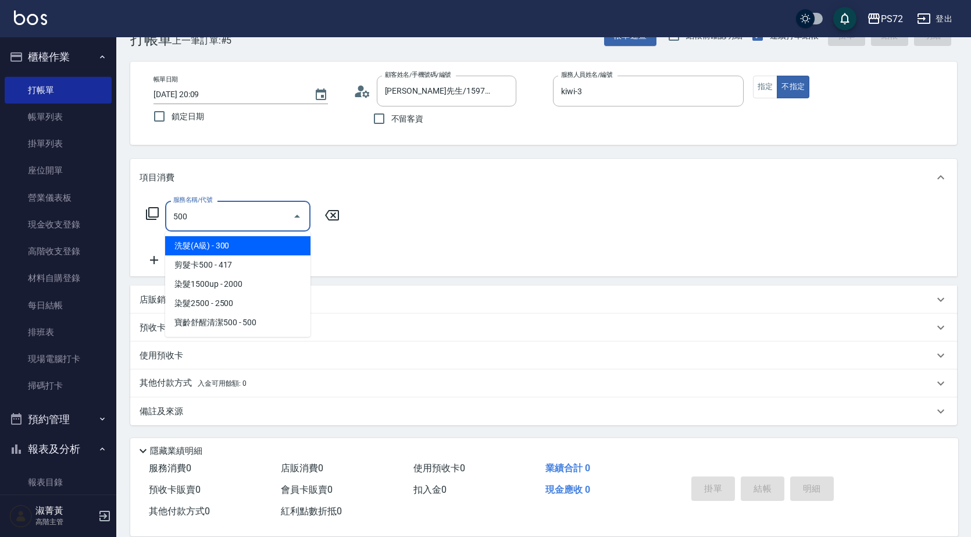
type input "洗髮(A級)(500)"
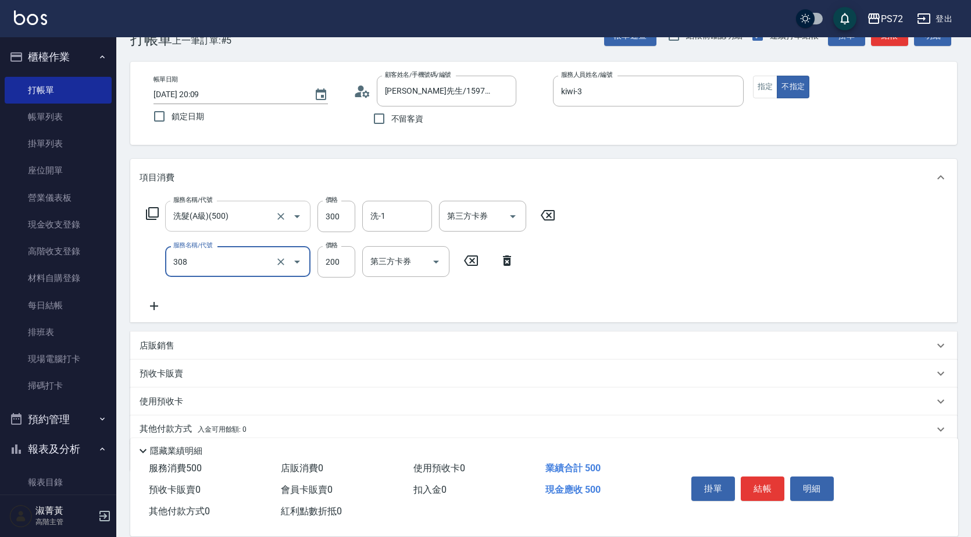
type input "學生剪髮(UP)(308)"
type input "350"
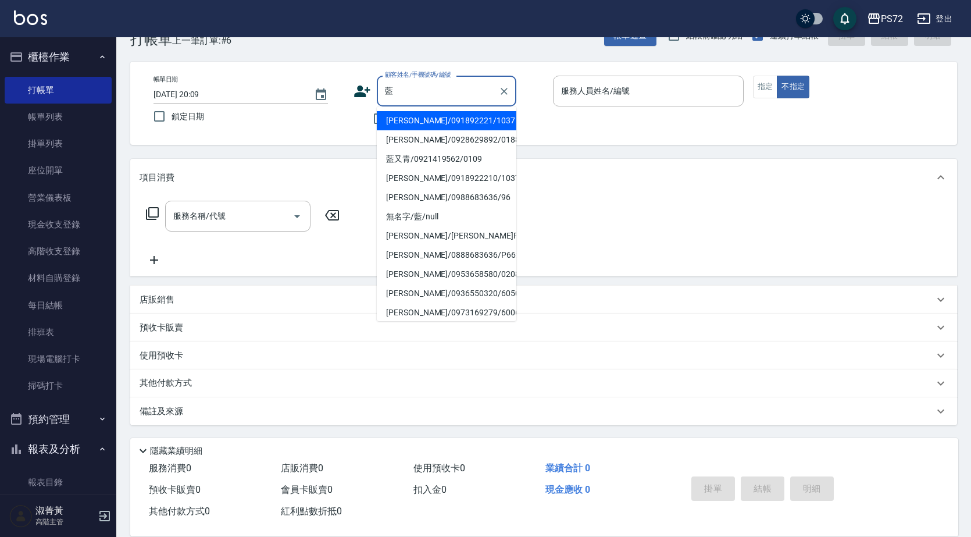
click at [456, 120] on li "[PERSON_NAME]/091892221/1037" at bounding box center [447, 120] width 140 height 19
type input "[PERSON_NAME]/091892221/1037"
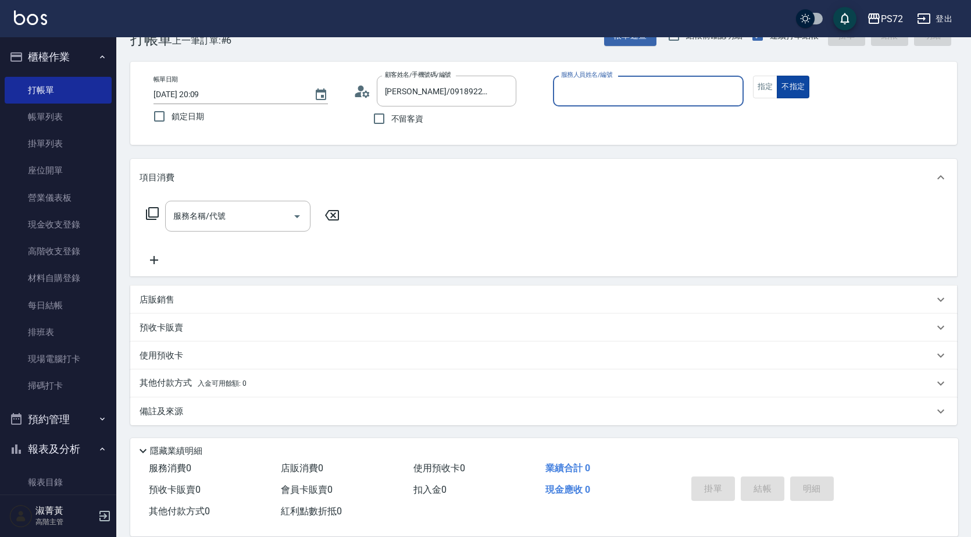
click at [778, 88] on button "不指定" at bounding box center [793, 87] width 33 height 23
click at [774, 89] on button "指定" at bounding box center [765, 87] width 25 height 23
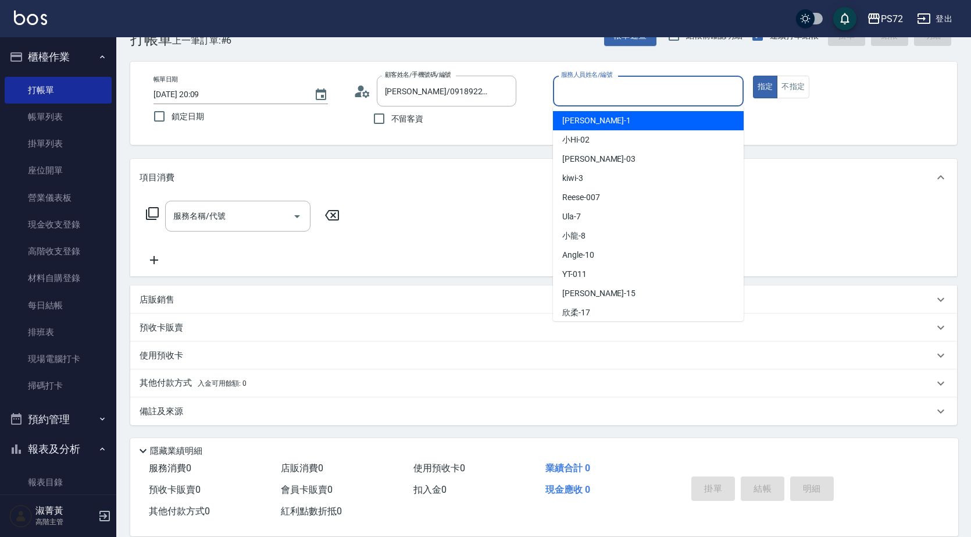
click at [652, 97] on input "服務人員姓名/編號" at bounding box center [648, 91] width 180 height 20
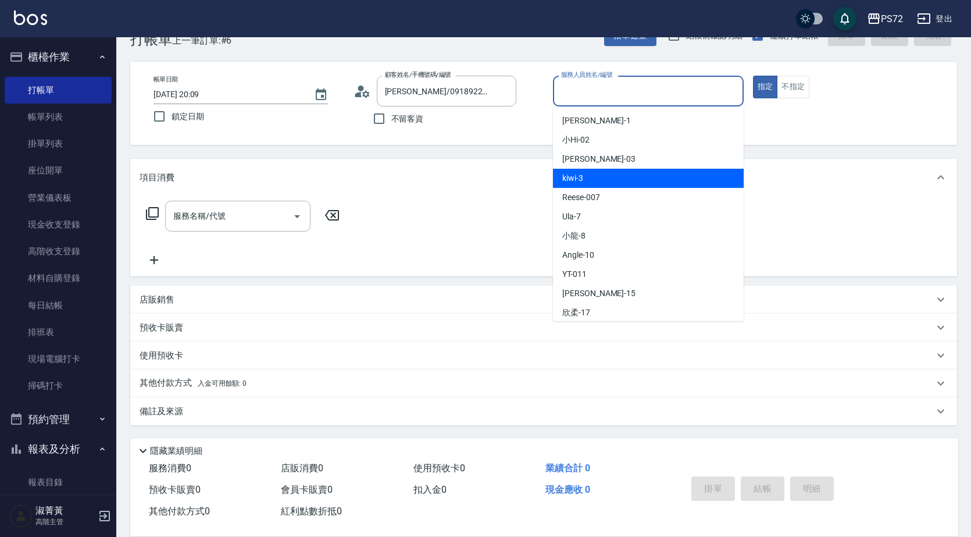
click at [612, 174] on div "kiwi -3" at bounding box center [648, 178] width 191 height 19
type input "kiwi-3"
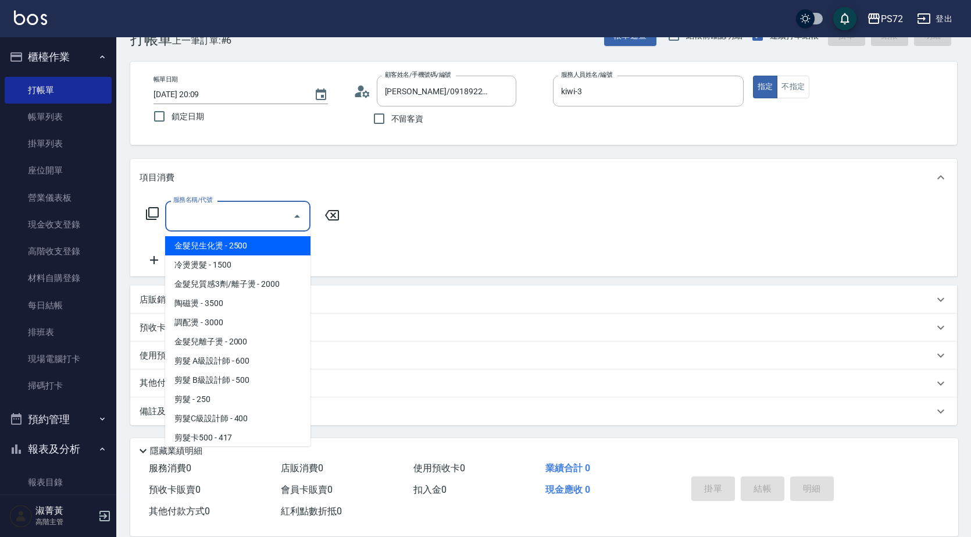
click at [205, 223] on input "服務名稱/代號" at bounding box center [228, 216] width 117 height 20
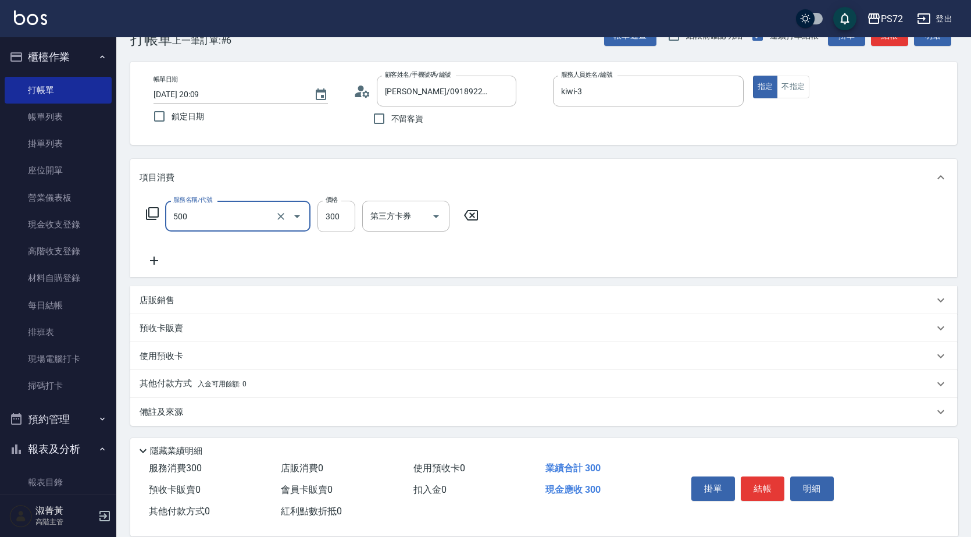
type input "洗髮(A級)(500)"
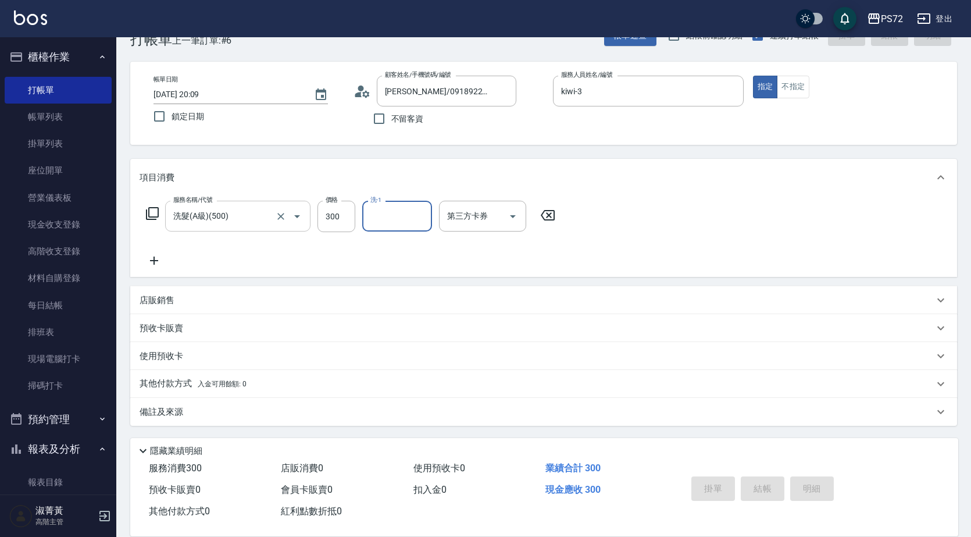
type input "[DATE] 20:10"
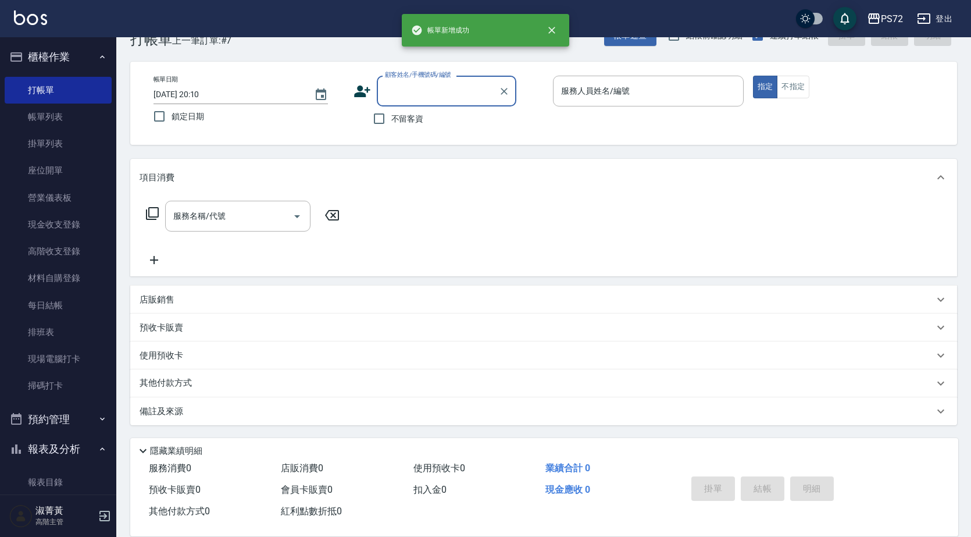
click at [438, 80] on div "顧客姓名/手機號碼/編號" at bounding box center [447, 91] width 140 height 31
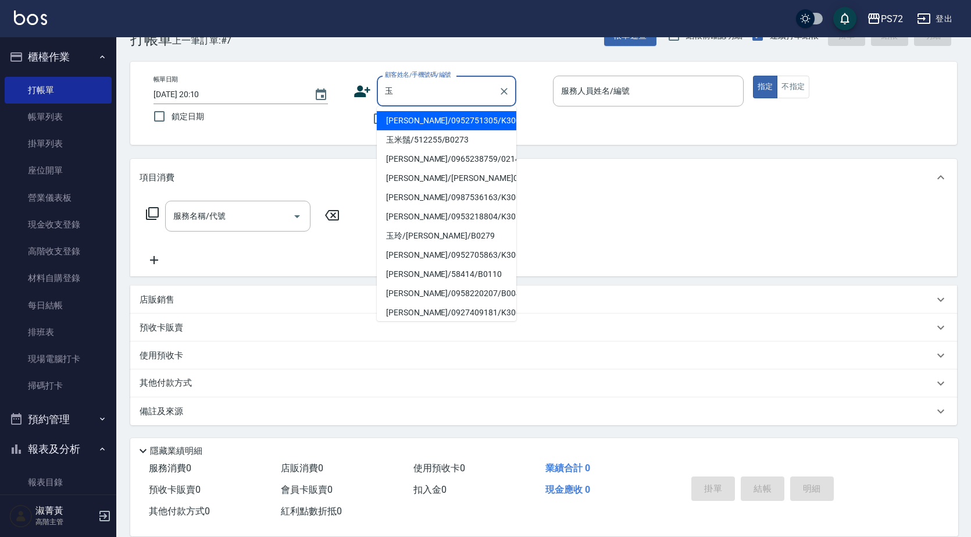
click at [433, 142] on li "玉米鬚/512255/B0273" at bounding box center [447, 139] width 140 height 19
type input "玉米鬚/512255/B0273"
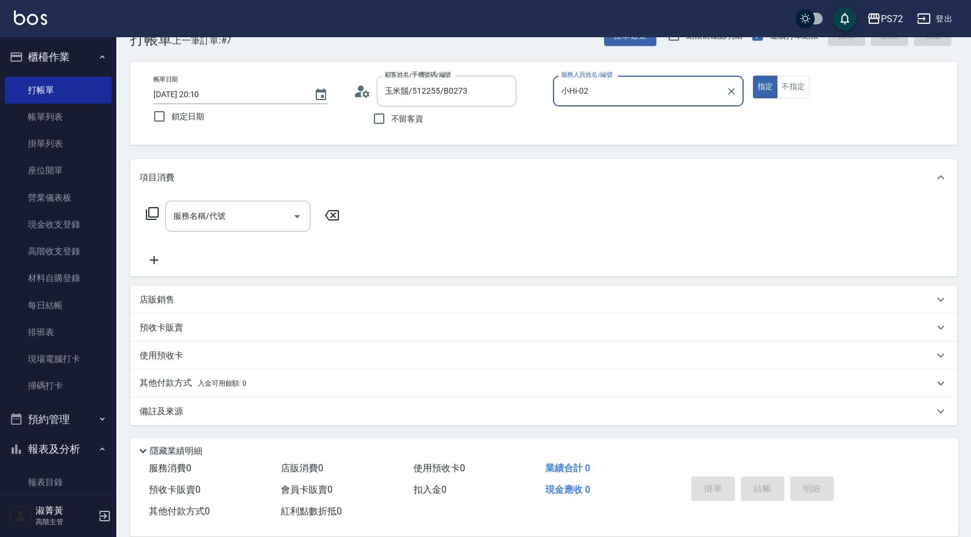
click at [596, 92] on input "小Hi-02" at bounding box center [639, 91] width 163 height 20
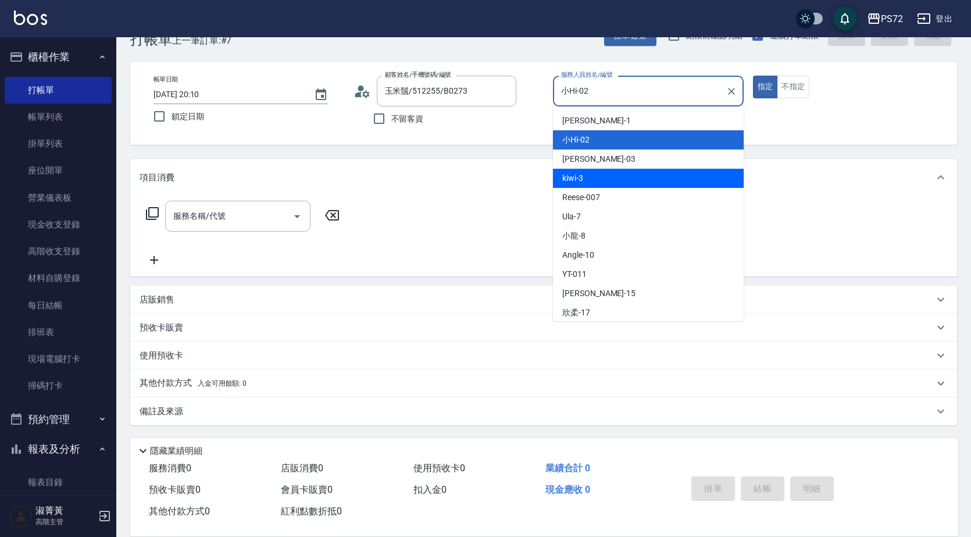
click at [595, 176] on div "kiwi -3" at bounding box center [648, 178] width 191 height 19
type input "kiwi-3"
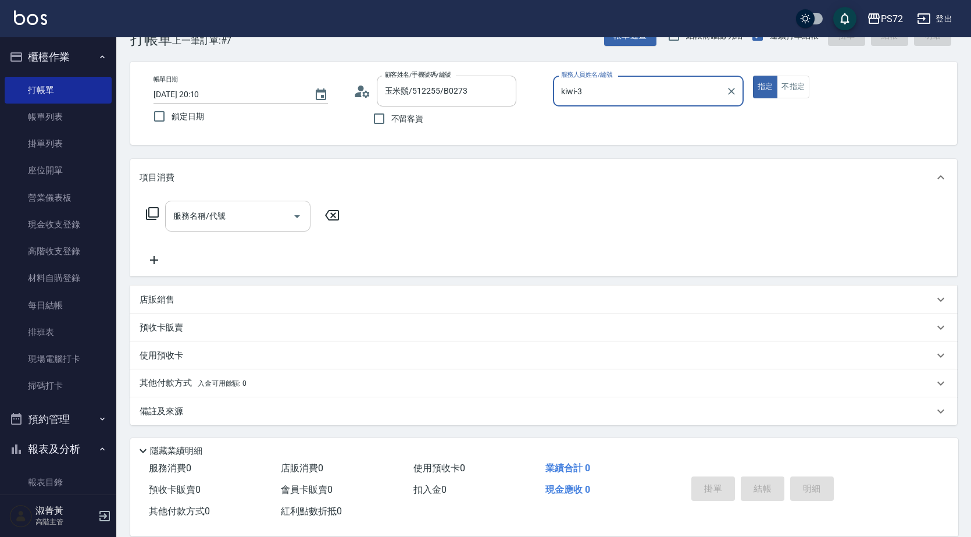
drag, startPoint x: 210, startPoint y: 214, endPoint x: 197, endPoint y: 221, distance: 15.1
click at [203, 219] on input "服務名稱/代號" at bounding box center [228, 216] width 117 height 20
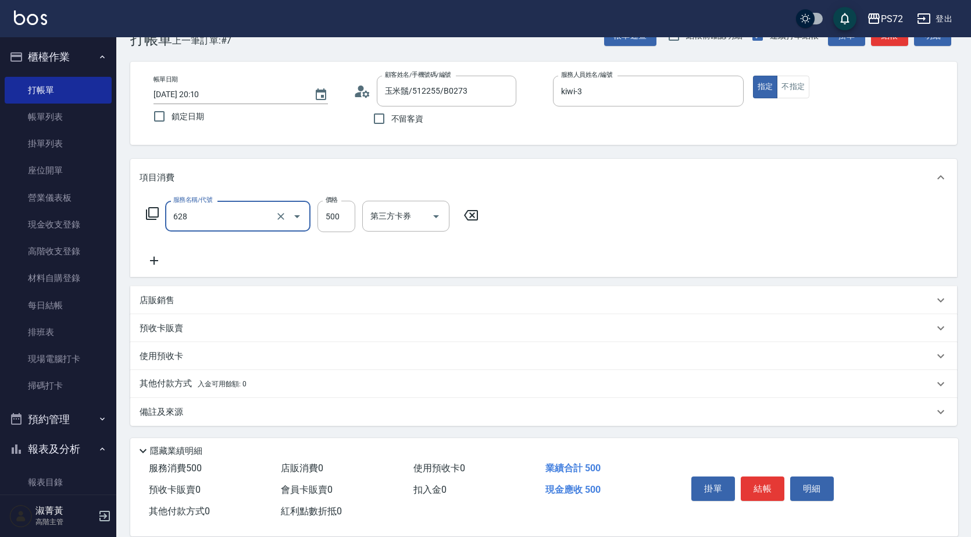
type input "寶齡舒醒清潔500(628)"
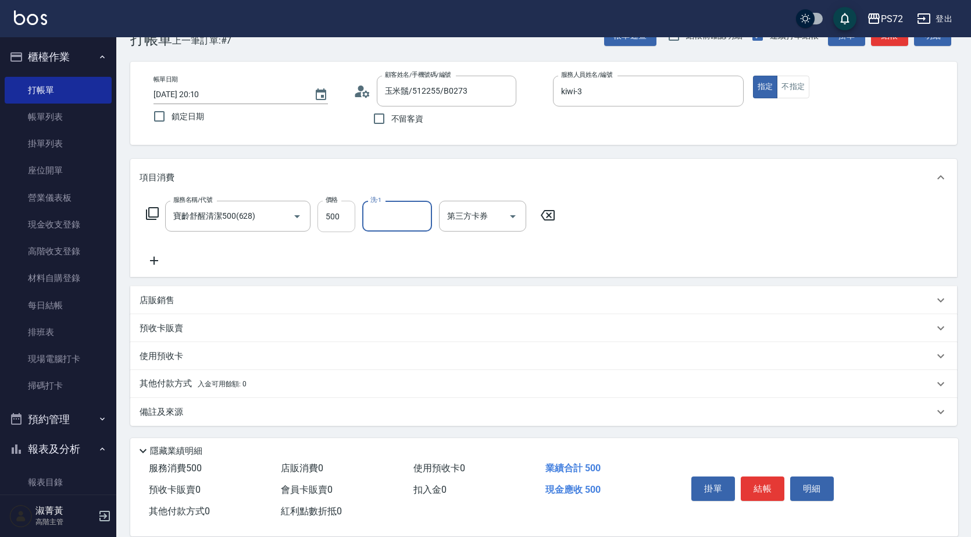
click at [339, 215] on input "500" at bounding box center [336, 216] width 38 height 31
type input "600"
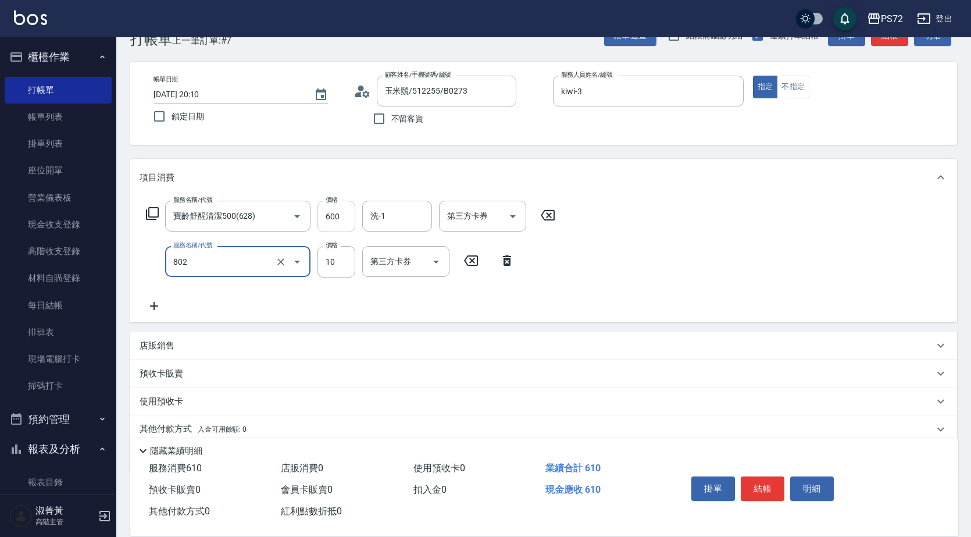
type input "潤絲(802)"
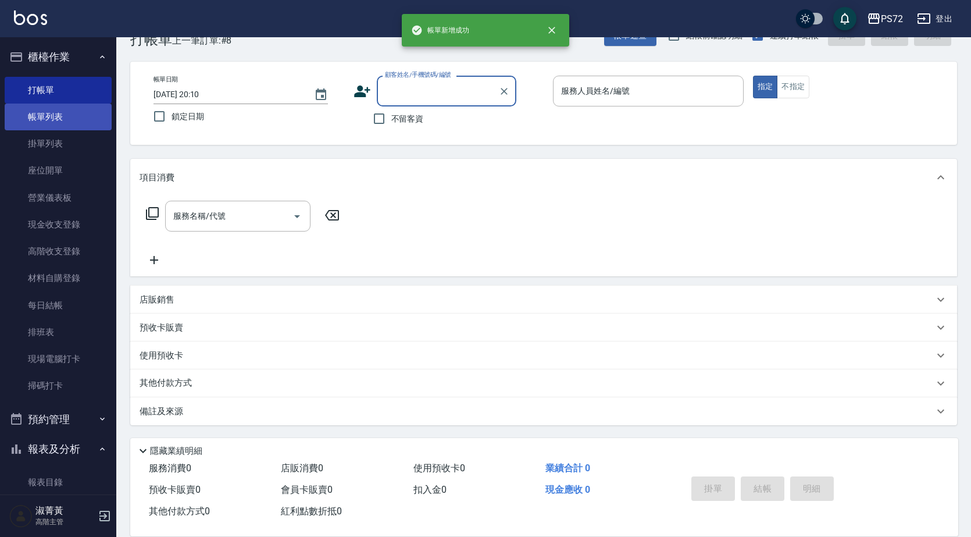
click at [69, 118] on link "帳單列表" at bounding box center [58, 117] width 107 height 27
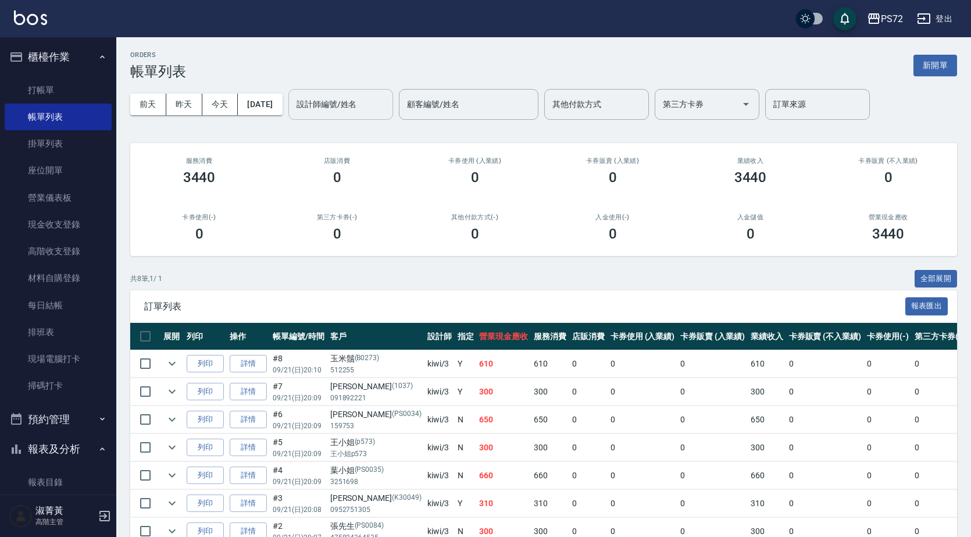
click at [355, 106] on input "設計師編號/姓名" at bounding box center [341, 104] width 94 height 20
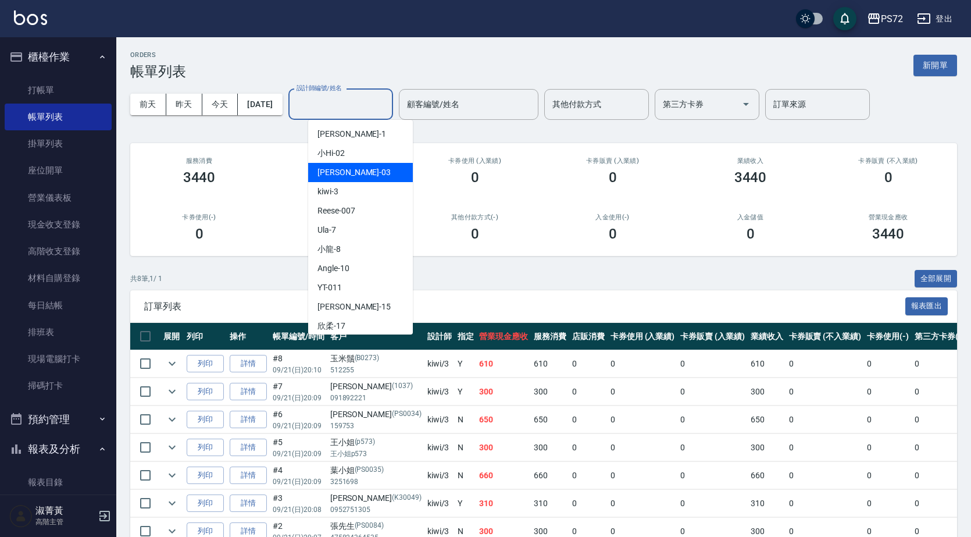
click at [366, 176] on div "[PERSON_NAME]03" at bounding box center [360, 172] width 105 height 19
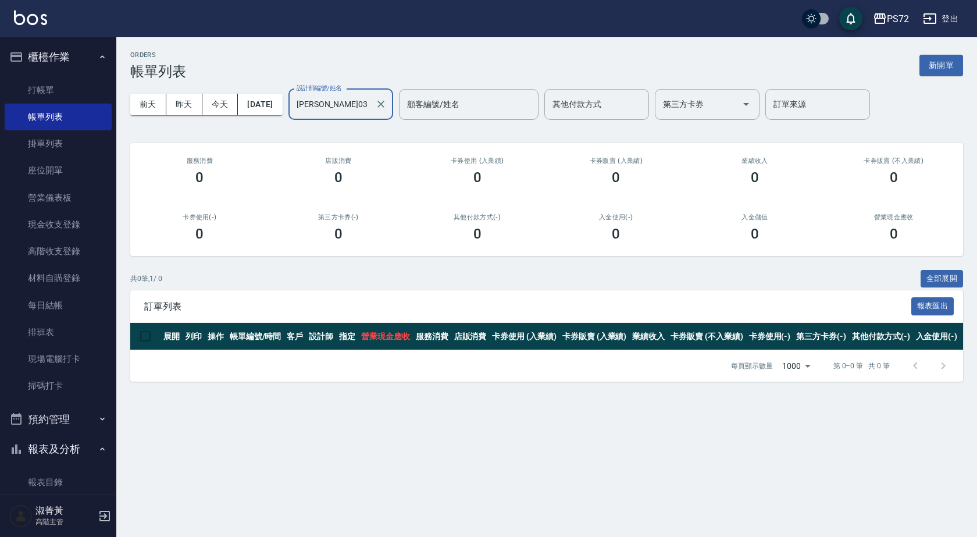
click at [355, 98] on input "[PERSON_NAME]03" at bounding box center [332, 104] width 77 height 20
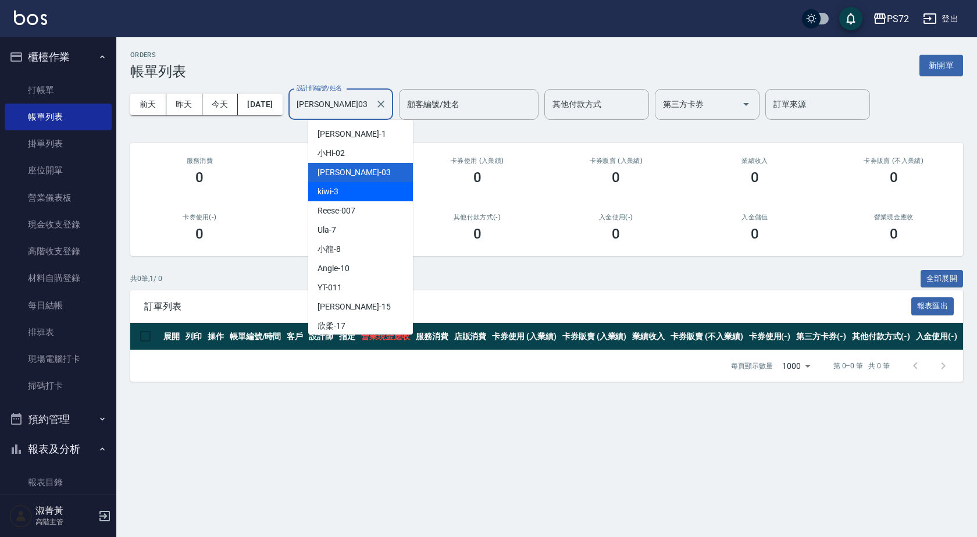
click at [354, 191] on div "kiwi -3" at bounding box center [360, 191] width 105 height 19
type input "kiwi-3"
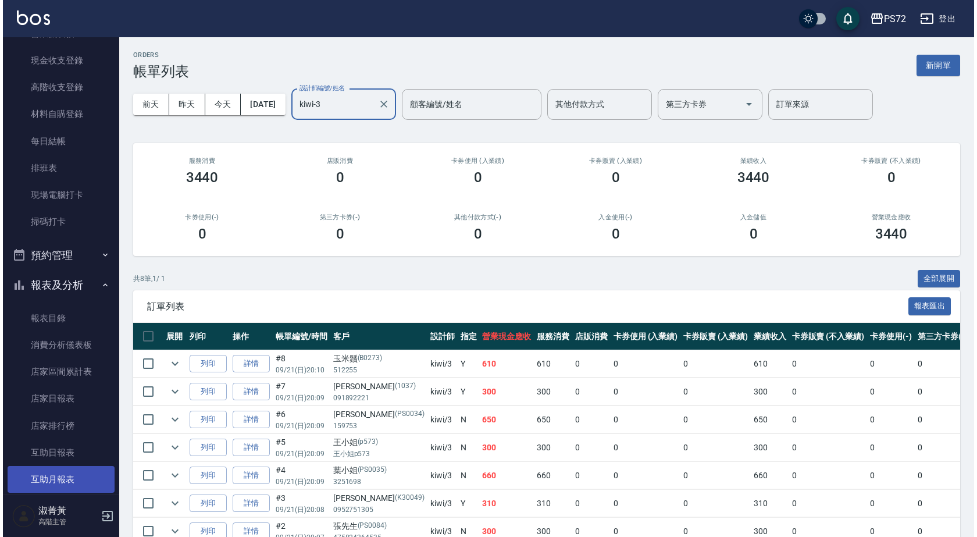
scroll to position [291, 0]
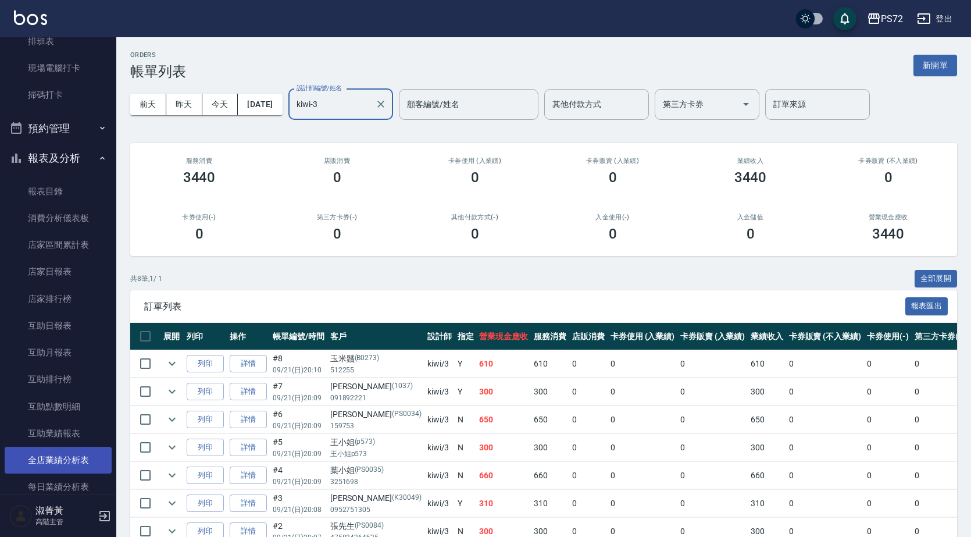
click at [86, 457] on link "全店業績分析表" at bounding box center [58, 460] width 107 height 27
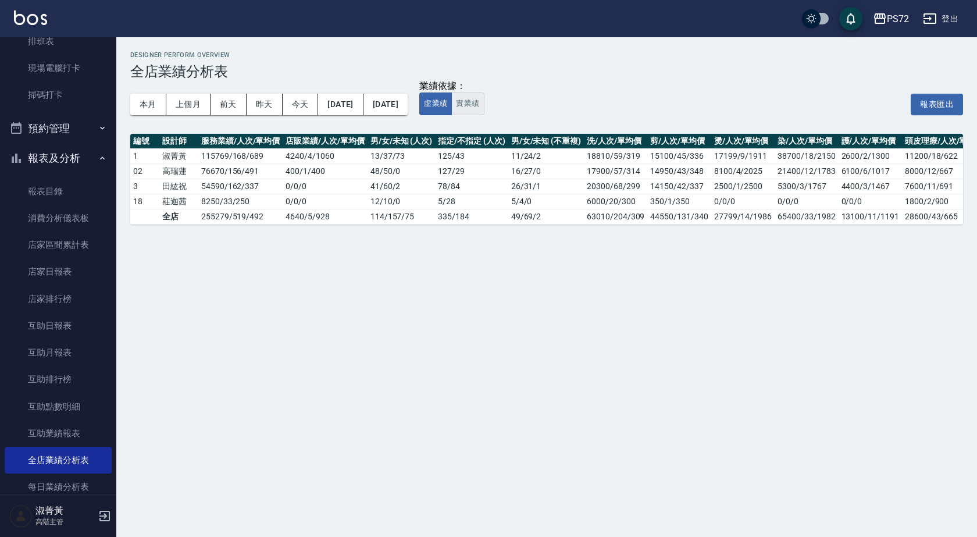
click at [484, 111] on button "實業績" at bounding box center [467, 103] width 33 height 23
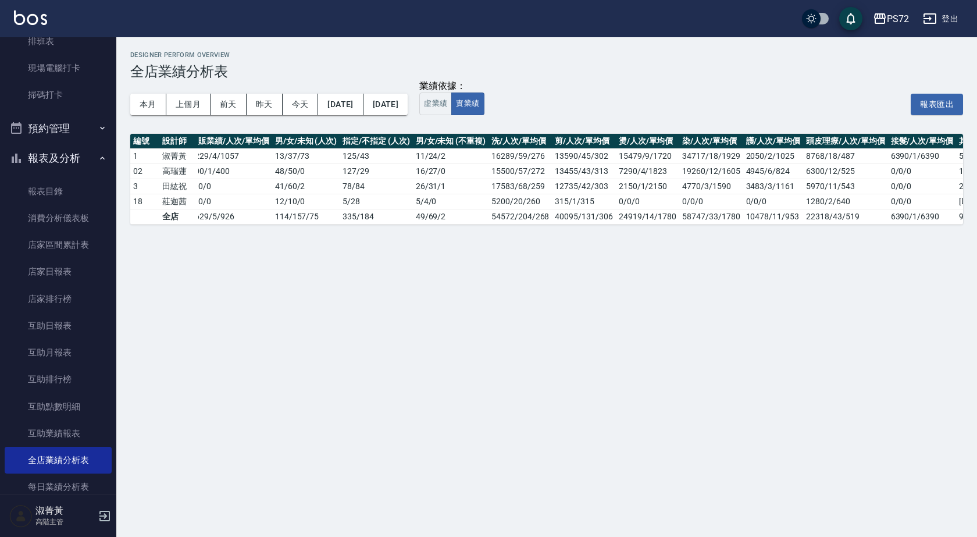
scroll to position [0, 155]
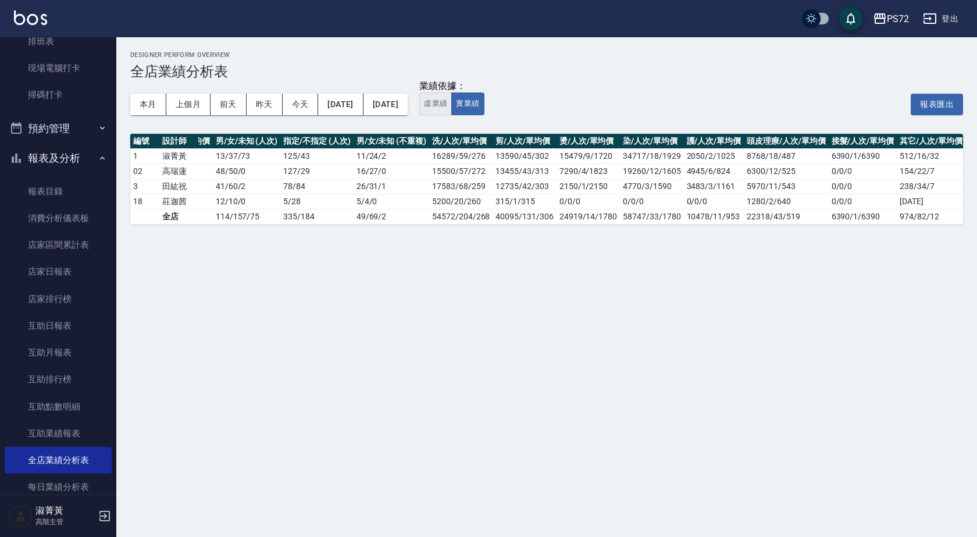
click at [452, 110] on button "虛業績" at bounding box center [435, 103] width 33 height 23
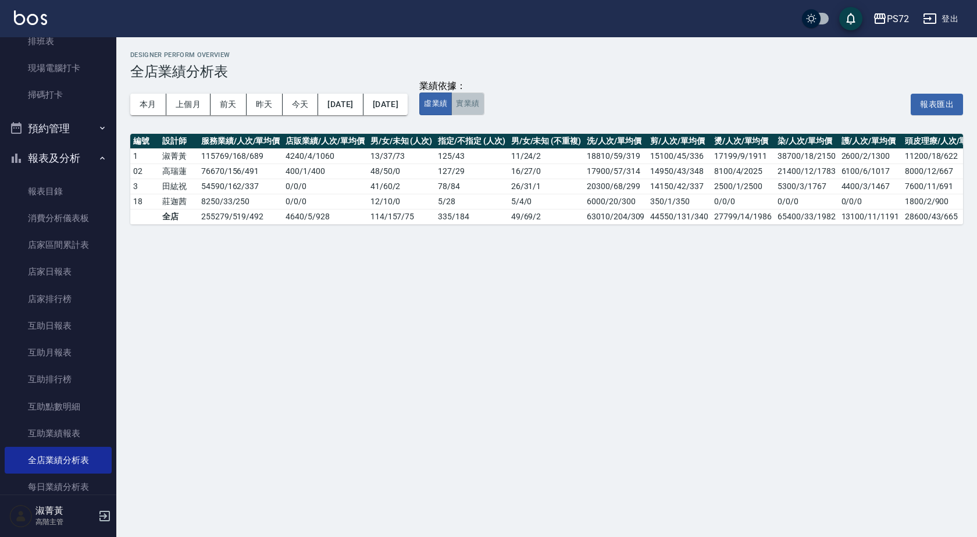
click at [484, 104] on button "實業績" at bounding box center [467, 103] width 33 height 23
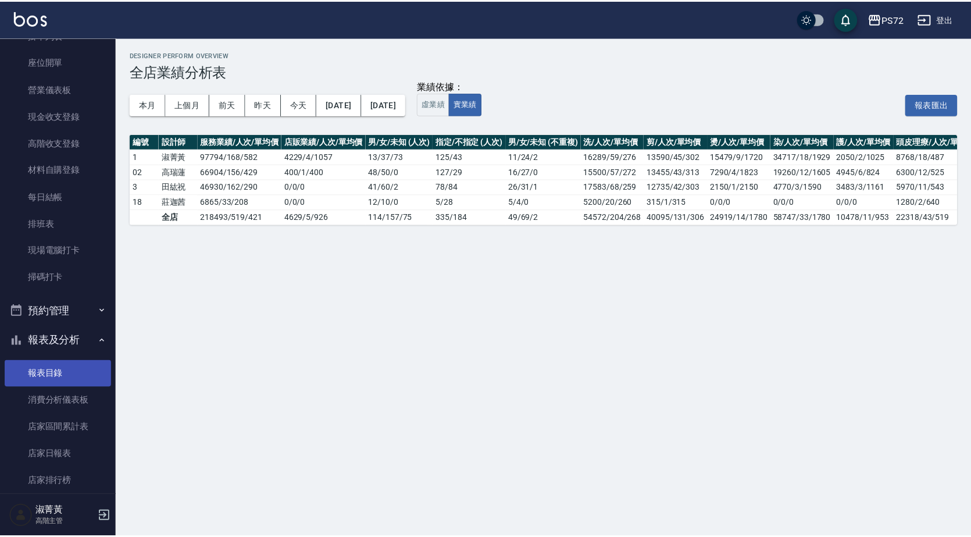
scroll to position [0, 0]
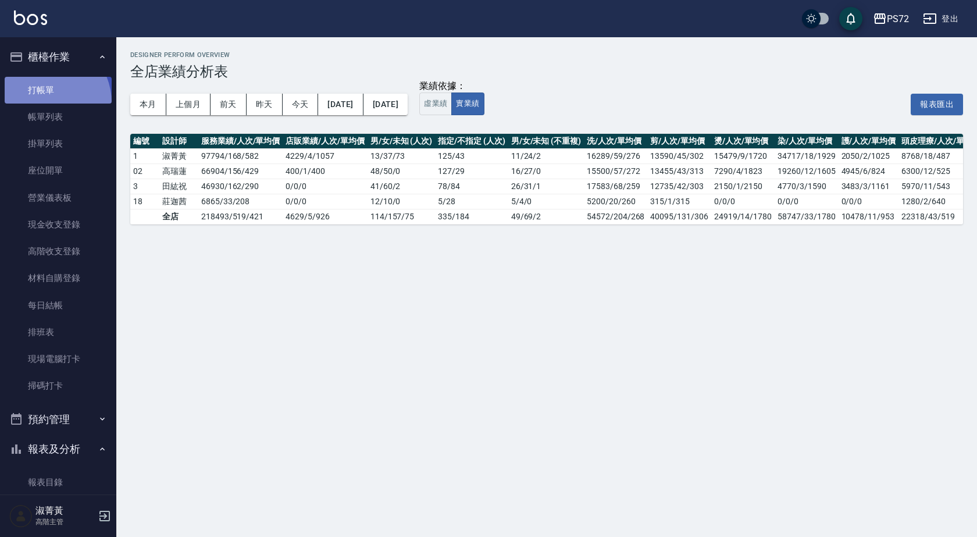
click at [44, 102] on link "打帳單" at bounding box center [58, 90] width 107 height 27
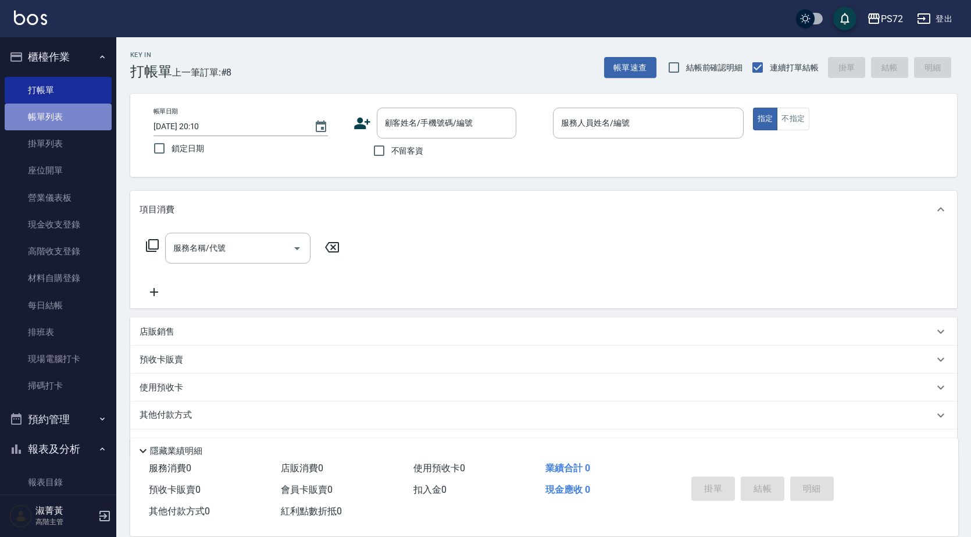
click at [60, 119] on link "帳單列表" at bounding box center [58, 117] width 107 height 27
